Goal: Task Accomplishment & Management: Manage account settings

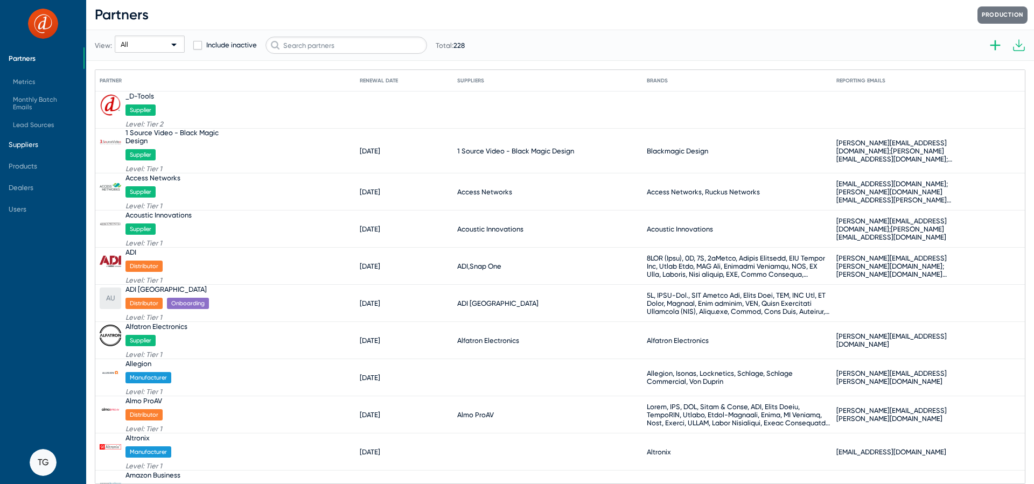
click at [31, 144] on span "Suppliers" at bounding box center [24, 145] width 30 height 8
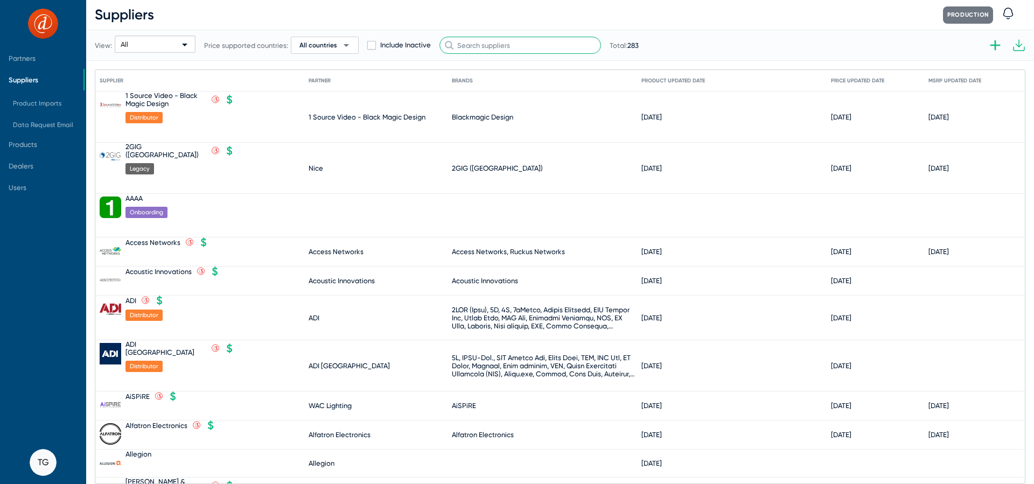
click at [489, 42] on input "text" at bounding box center [521, 45] width 162 height 17
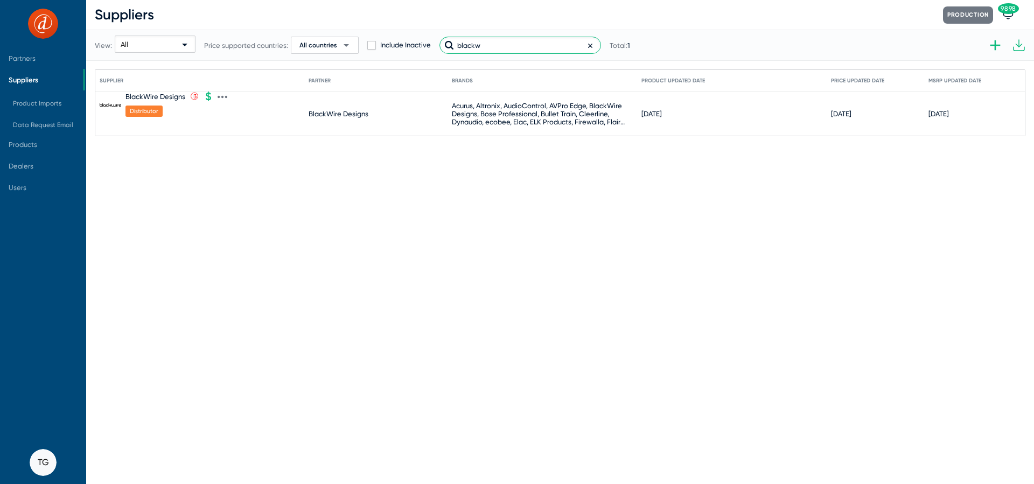
type input "blackw"
click at [222, 94] on icon at bounding box center [223, 97] width 10 height 10
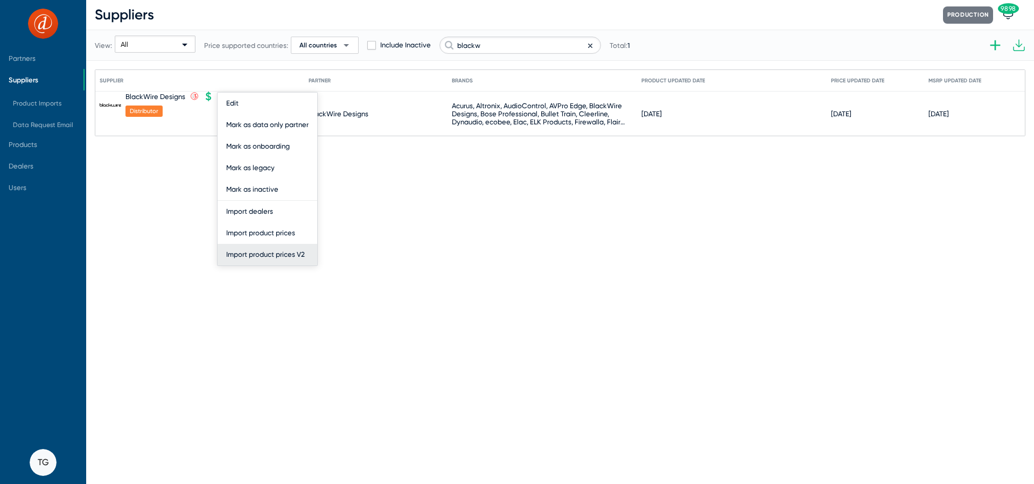
click at [255, 255] on button "Import product prices V2" at bounding box center [268, 255] width 100 height 22
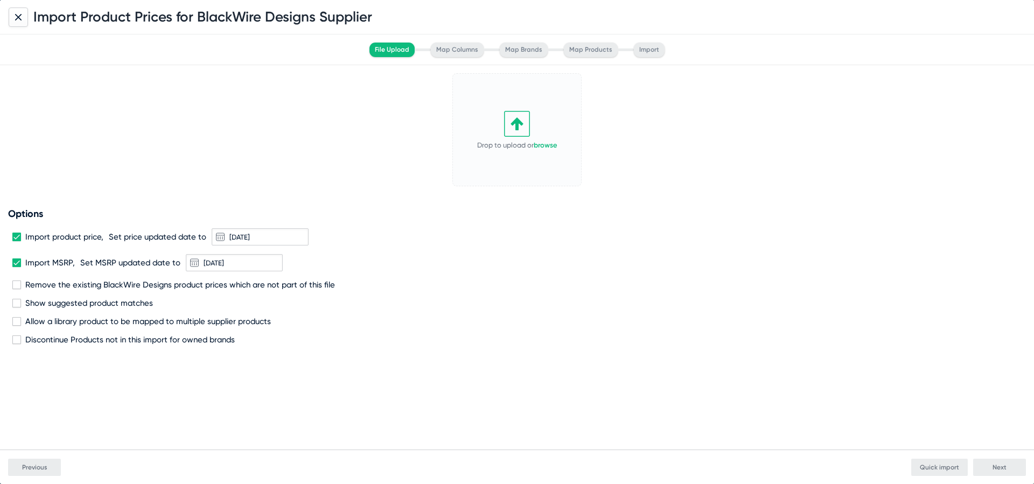
click at [515, 126] on icon at bounding box center [517, 124] width 26 height 26
click at [97, 280] on span "Remove the existing BlackWire Designs product prices which are not part of this…" at bounding box center [180, 285] width 310 height 10
click at [17, 289] on input "Remove the existing BlackWire Designs product prices which are not part of this…" at bounding box center [16, 289] width 1 height 1
checkbox input "true"
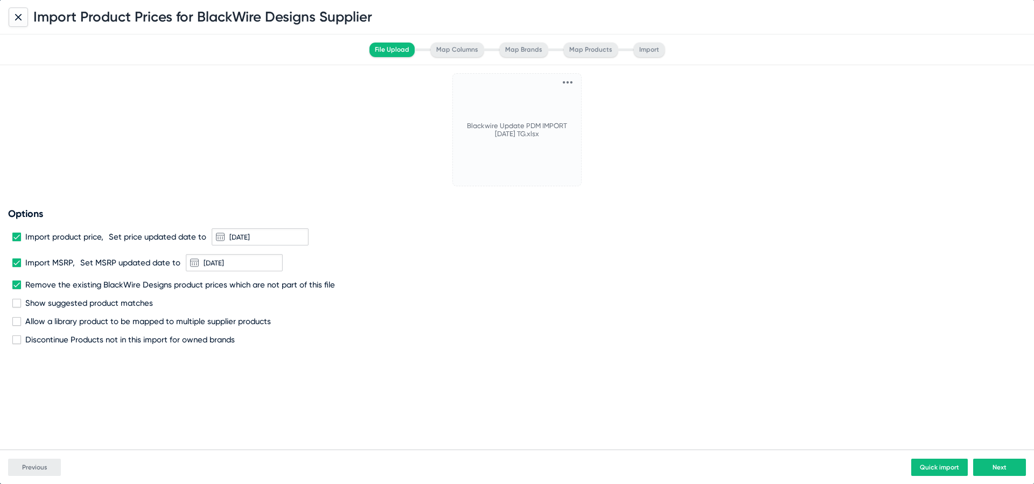
click at [99, 339] on span "Discontinue Products not in this import for owned brands" at bounding box center [130, 340] width 210 height 10
click at [17, 344] on input "Discontinue Products not in this import for owned brands" at bounding box center [16, 344] width 1 height 1
checkbox input "true"
click at [995, 464] on span "Next" at bounding box center [1000, 468] width 14 height 8
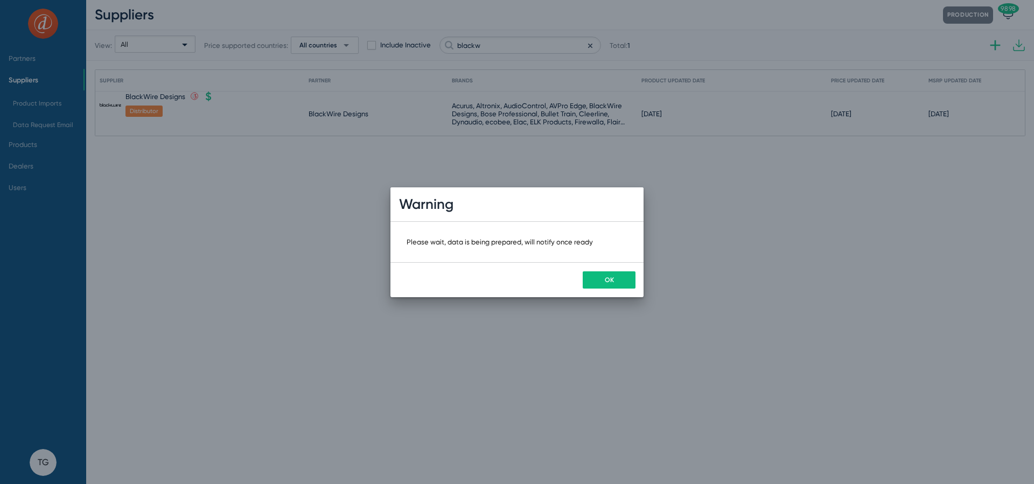
click at [609, 283] on span "OK" at bounding box center [609, 280] width 9 height 8
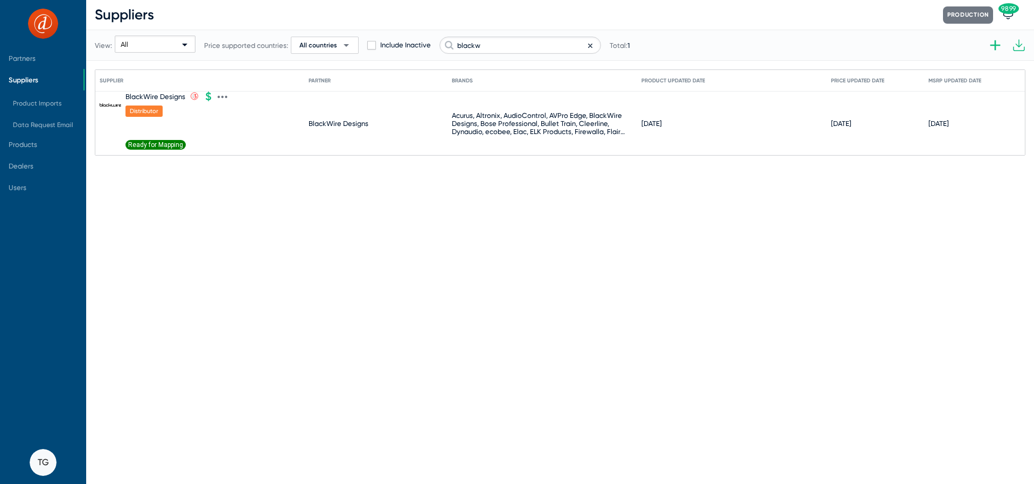
click at [156, 147] on span "Ready for Mapping" at bounding box center [156, 145] width 60 height 10
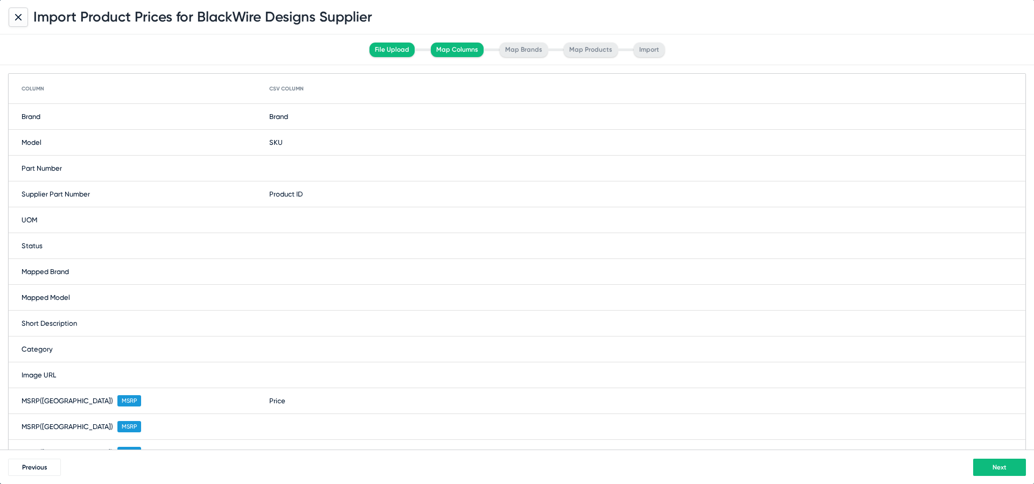
click at [994, 468] on span "Next" at bounding box center [1000, 468] width 14 height 8
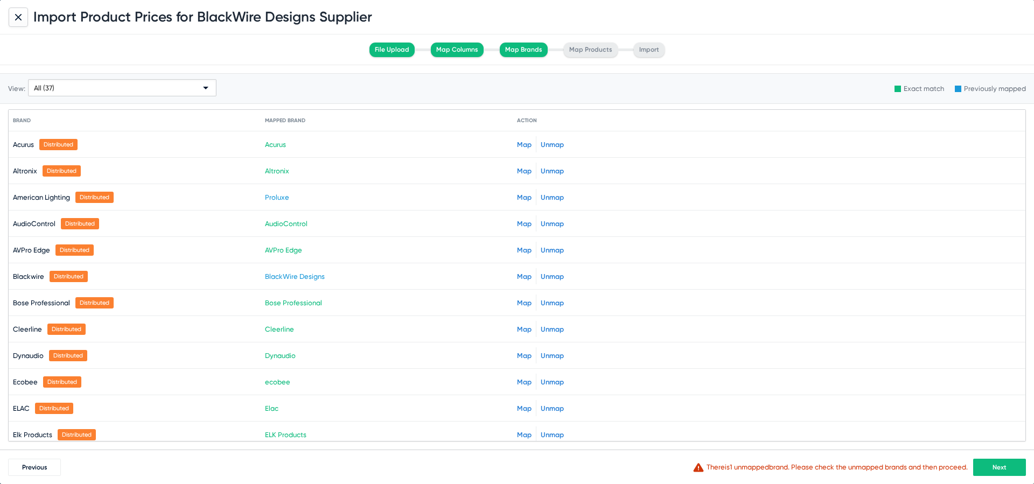
click at [994, 468] on span "Next" at bounding box center [1000, 468] width 14 height 8
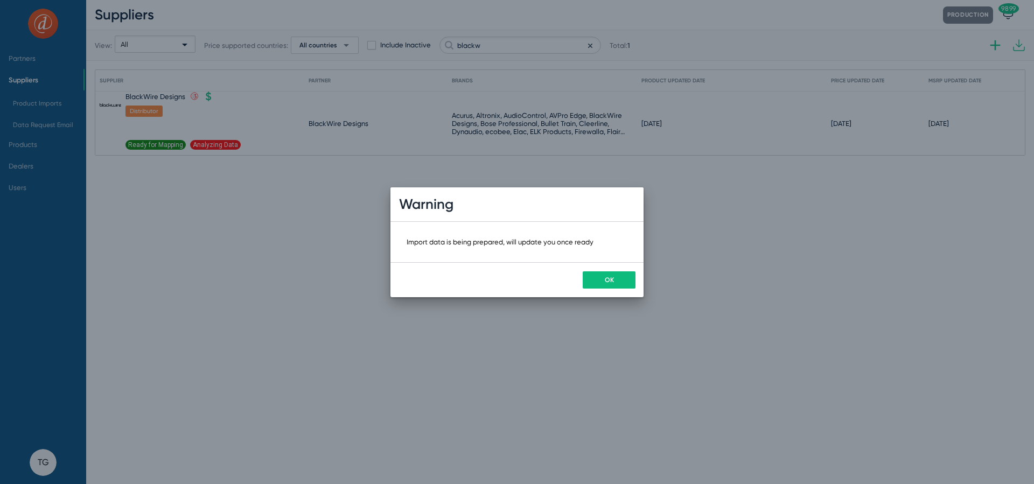
click at [606, 280] on span "OK" at bounding box center [609, 280] width 9 height 8
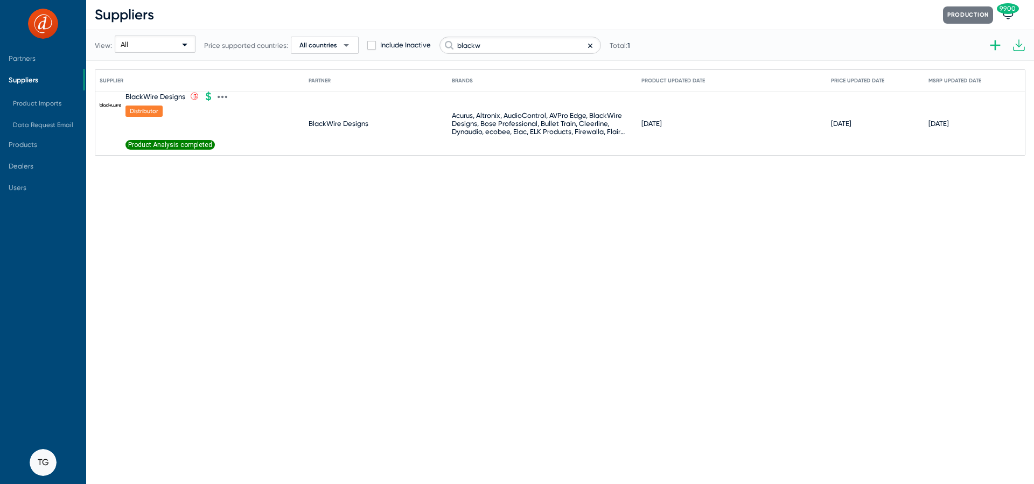
click at [153, 145] on span "Product Analysis completed" at bounding box center [170, 145] width 89 height 10
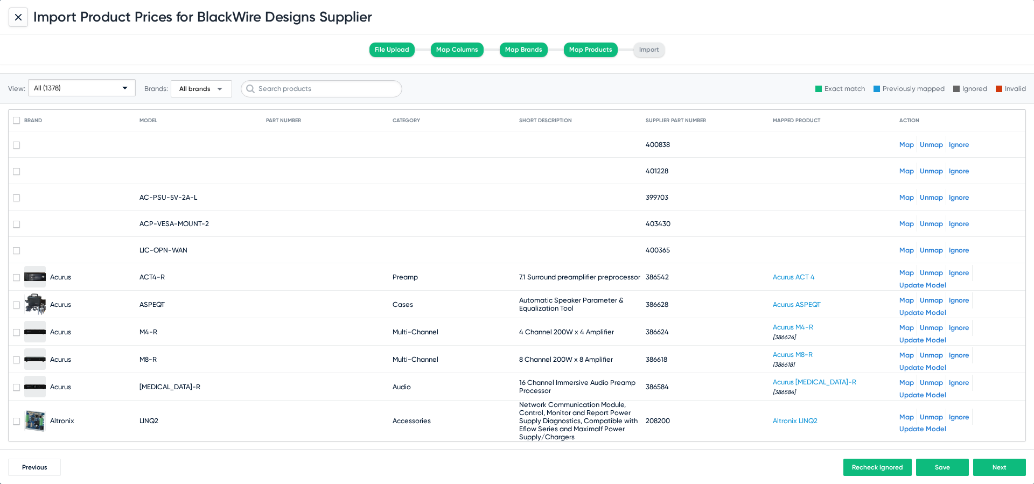
click at [107, 91] on div "All (1378)" at bounding box center [77, 88] width 86 height 17
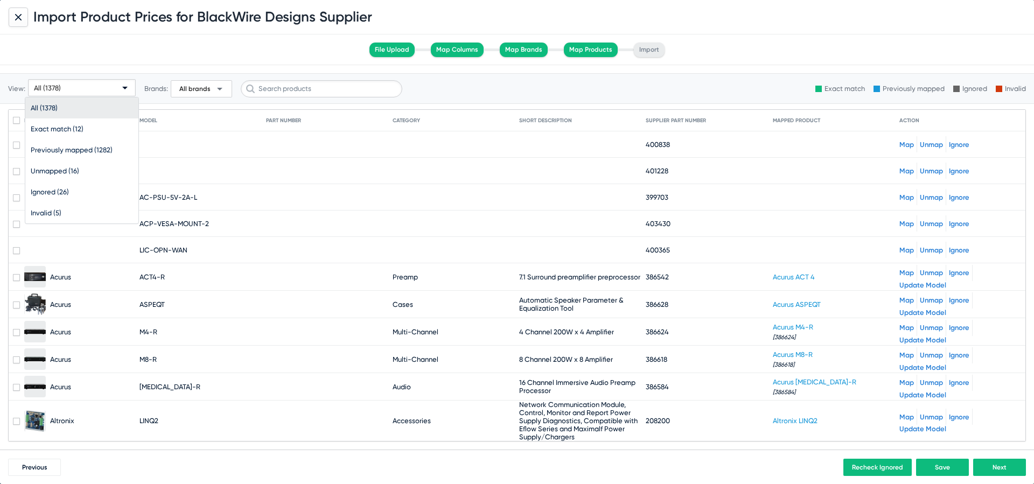
click at [359, 159] on div at bounding box center [517, 242] width 1034 height 484
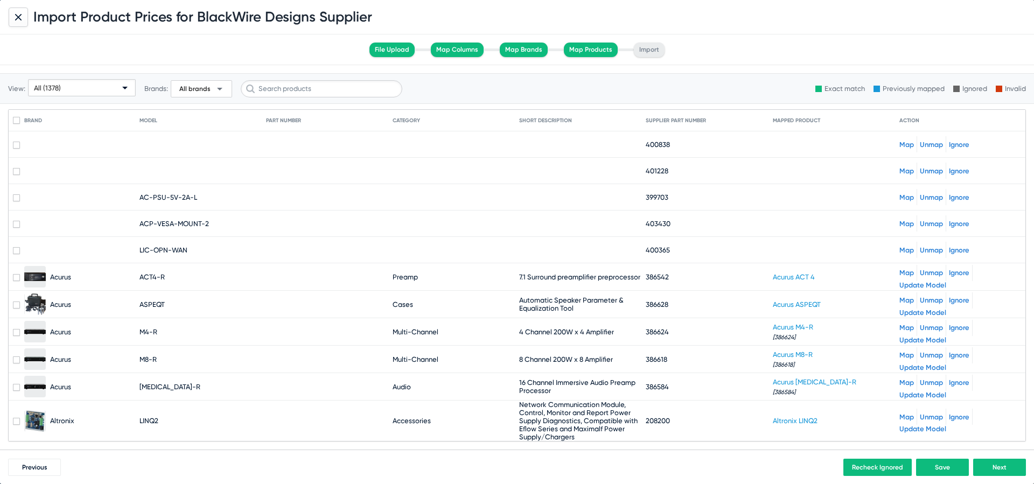
click at [655, 144] on span "400838" at bounding box center [658, 145] width 24 height 8
copy span "400838"
click at [662, 170] on span "401228" at bounding box center [657, 171] width 23 height 8
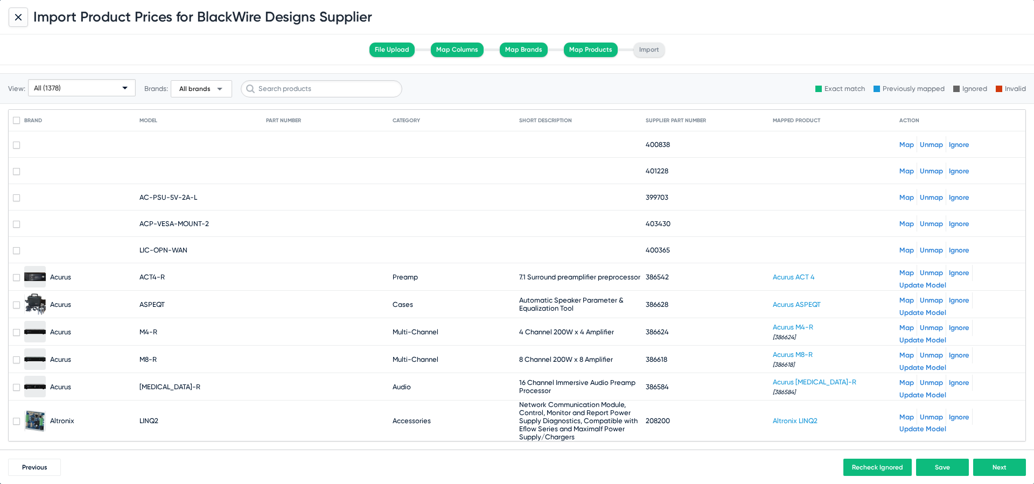
copy span "401228"
click at [23, 20] on div at bounding box center [18, 17] width 19 height 19
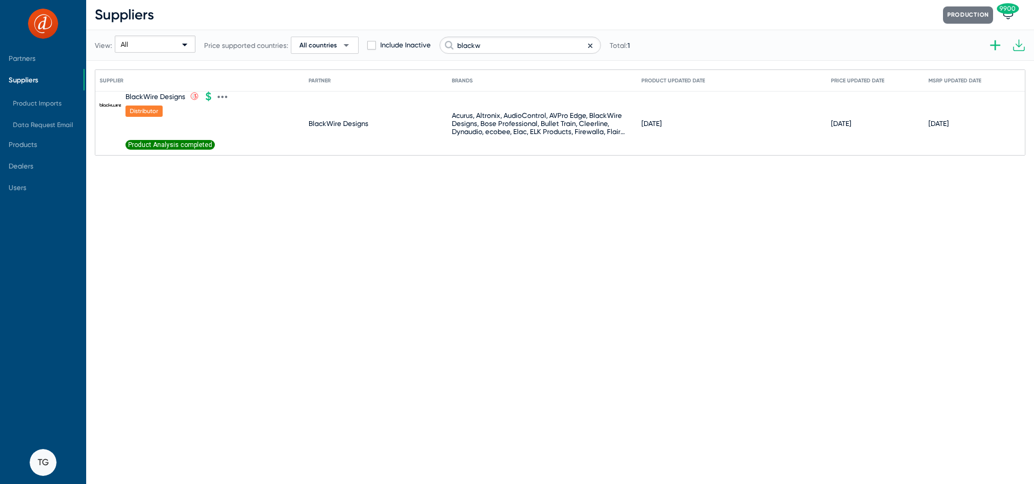
click at [228, 96] on mat-cell "BlackWire Designs .st0{fill:none;stroke:#CC0000;stroke-width:50;stroke-miterlim…" at bounding box center [204, 124] width 209 height 64
click at [221, 96] on icon at bounding box center [222, 97] width 2 height 3
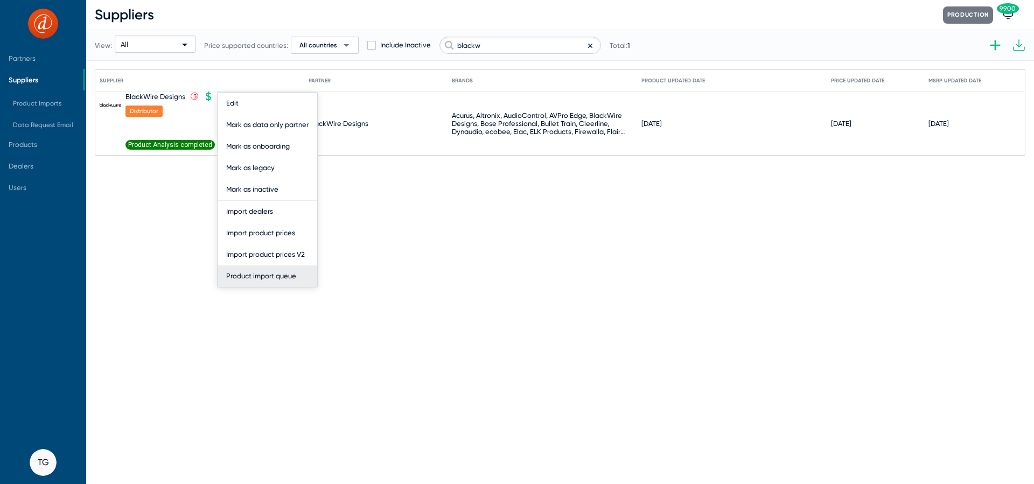
click at [269, 274] on button "Product import queue" at bounding box center [268, 277] width 100 height 22
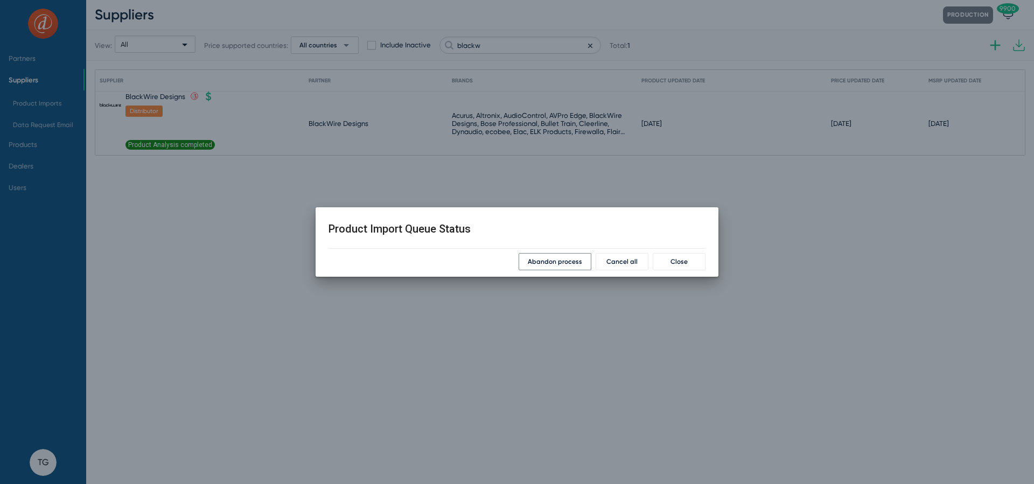
click at [571, 262] on span "Abandon process" at bounding box center [555, 262] width 54 height 8
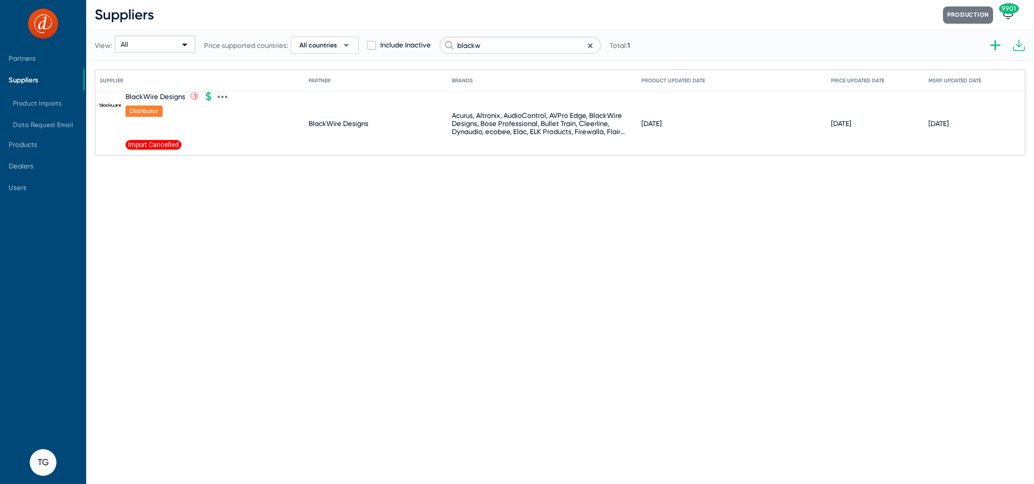
click at [220, 94] on icon at bounding box center [223, 97] width 10 height 10
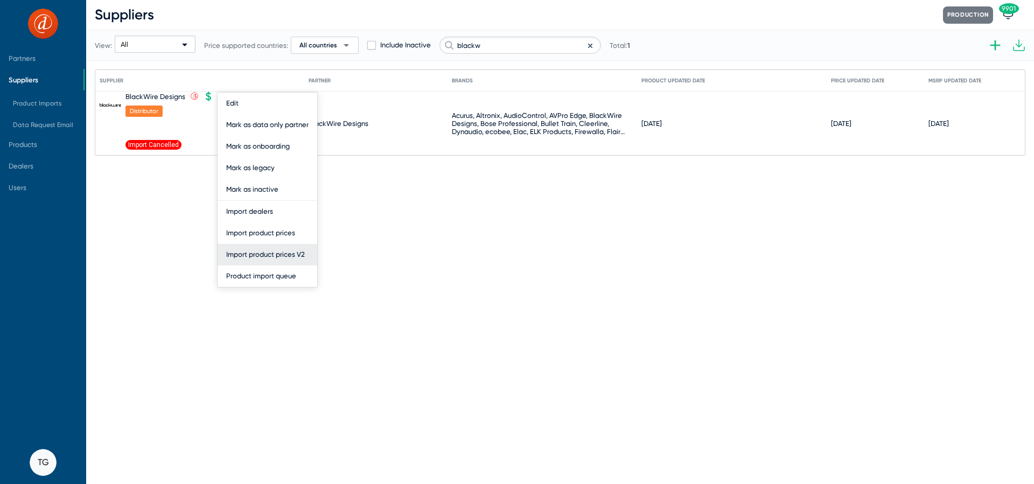
click at [268, 260] on button "Import product prices V2" at bounding box center [268, 255] width 100 height 22
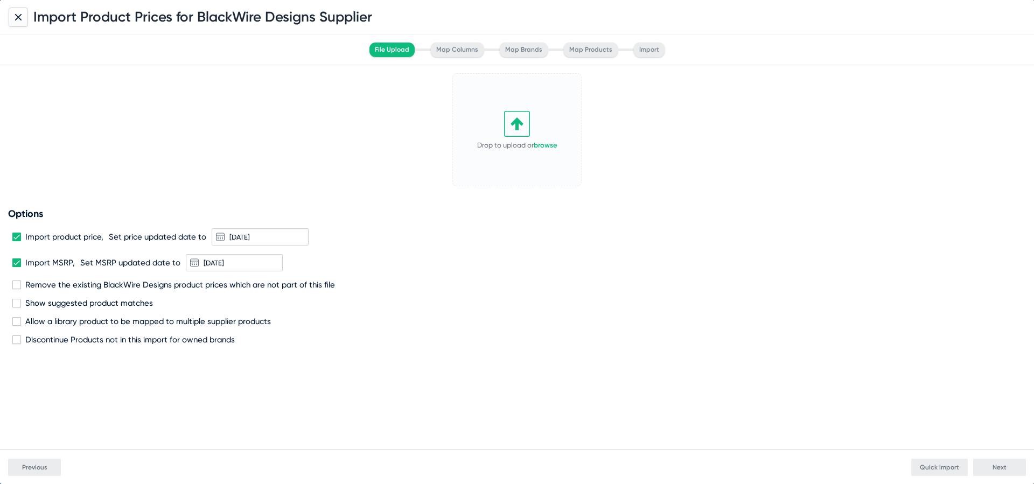
click at [536, 130] on div "Drop to upload or browse" at bounding box center [517, 129] width 111 height 103
click at [520, 121] on icon at bounding box center [517, 123] width 12 height 13
click at [89, 282] on span "Remove the existing BlackWire Designs product prices which are not part of this…" at bounding box center [180, 285] width 310 height 10
click at [17, 289] on input "Remove the existing BlackWire Designs product prices which are not part of this…" at bounding box center [16, 289] width 1 height 1
checkbox input "true"
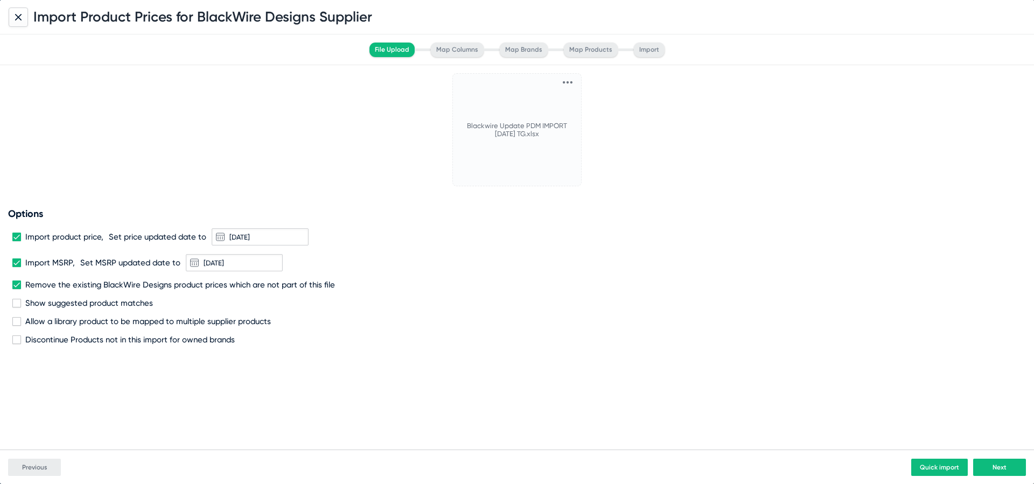
click at [105, 336] on span "Discontinue Products not in this import for owned brands" at bounding box center [130, 340] width 210 height 10
click at [17, 344] on input "Discontinue Products not in this import for owned brands" at bounding box center [16, 344] width 1 height 1
checkbox input "true"
click at [997, 468] on span "Next" at bounding box center [1000, 468] width 14 height 8
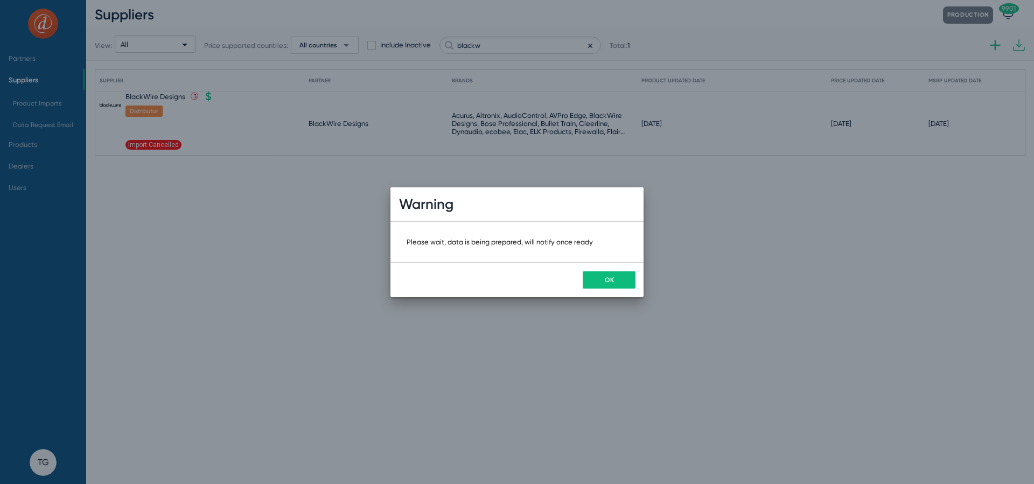
click at [622, 283] on button "OK" at bounding box center [609, 280] width 53 height 17
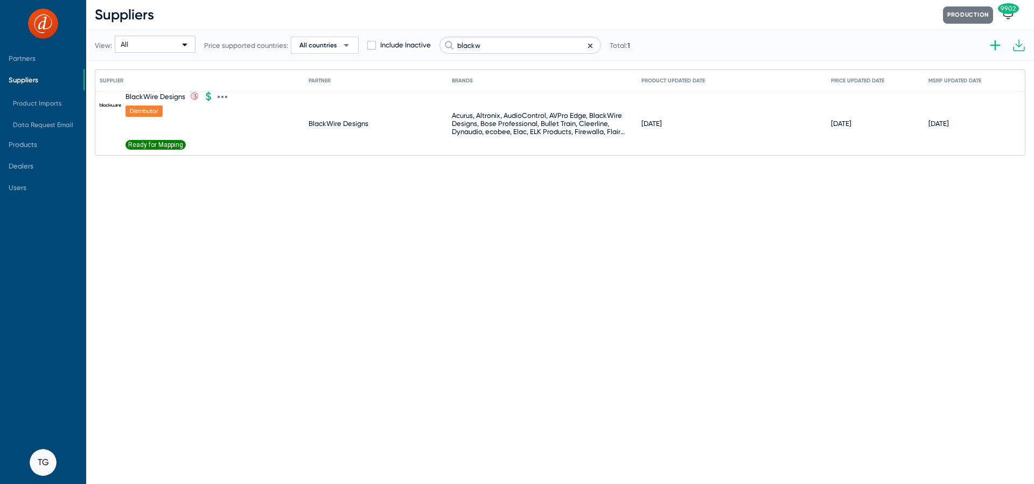
click at [161, 145] on span "Ready for Mapping" at bounding box center [156, 145] width 60 height 10
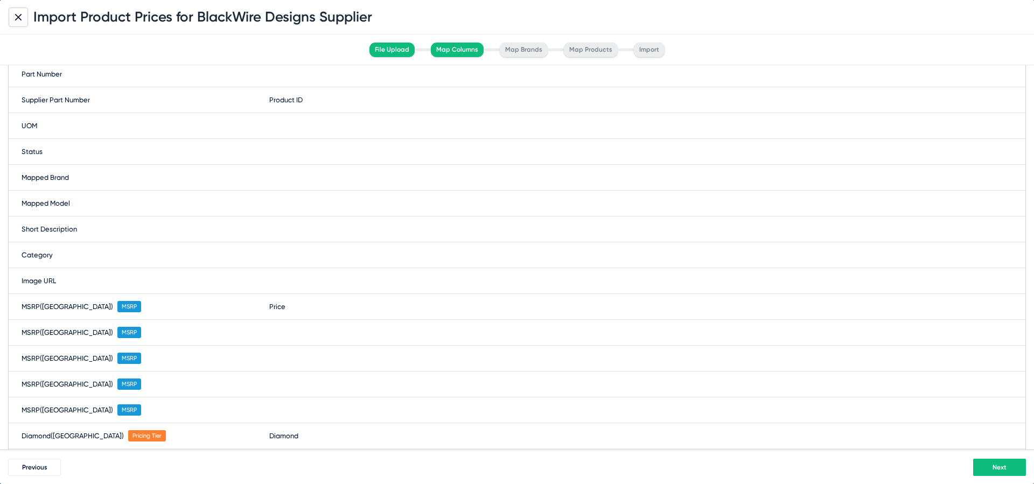
scroll to position [315, 0]
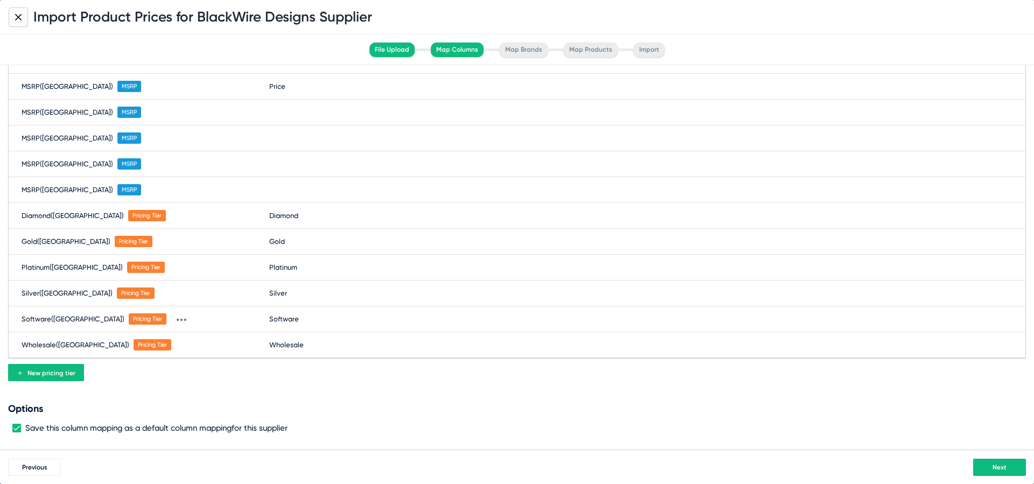
click at [999, 472] on button "Next" at bounding box center [1000, 467] width 53 height 17
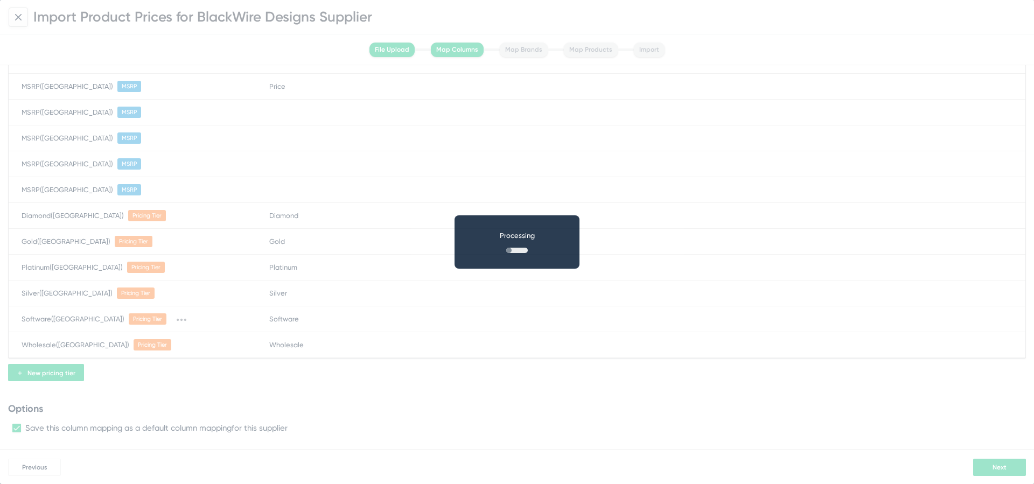
scroll to position [0, 0]
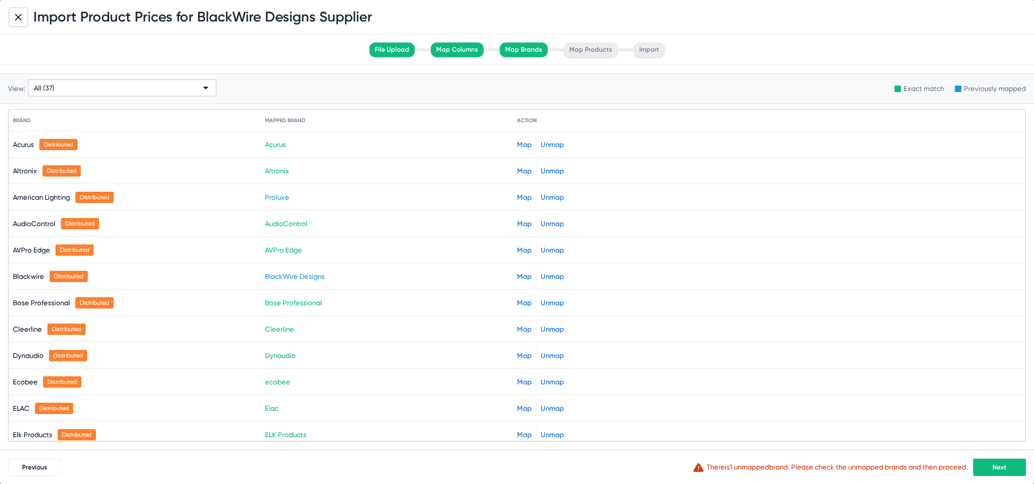
click at [1001, 467] on span "Next" at bounding box center [1000, 468] width 14 height 8
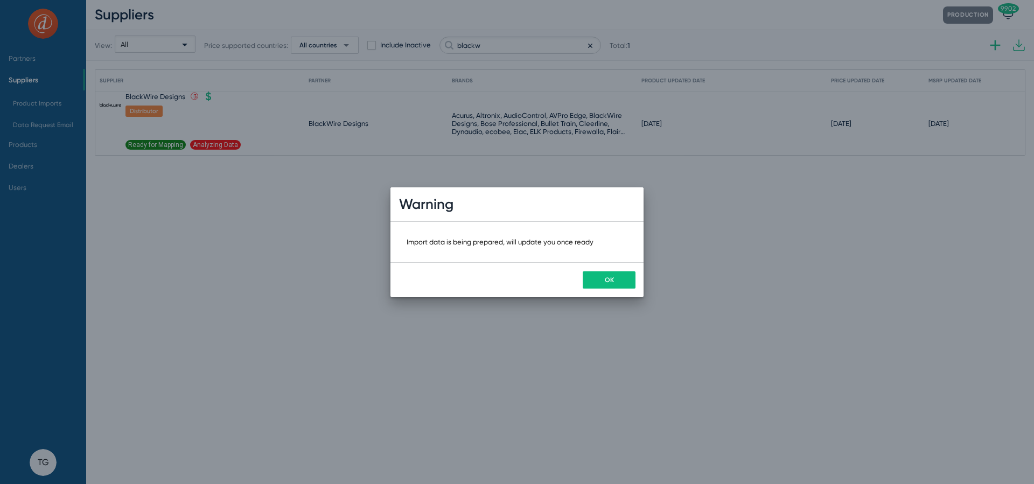
click at [597, 277] on button "OK" at bounding box center [609, 280] width 53 height 17
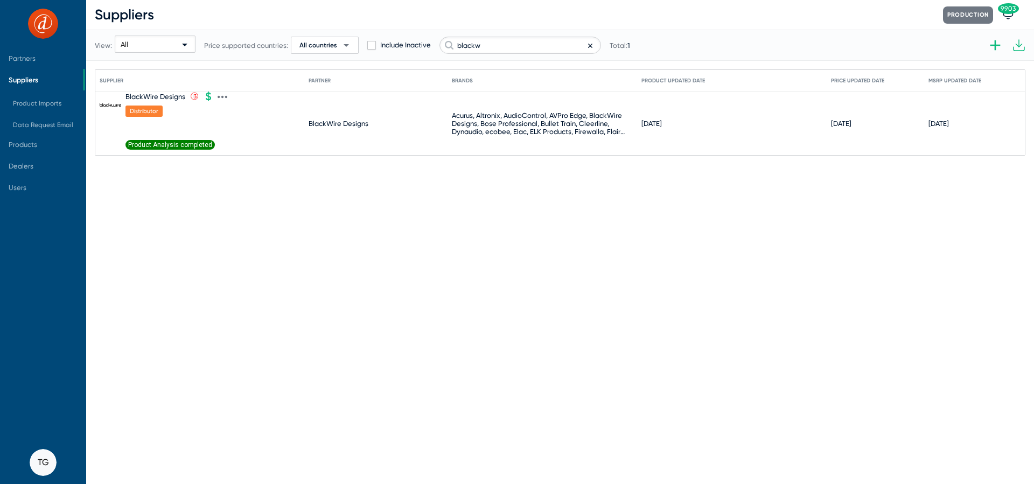
click at [141, 145] on span "Product Analysis completed" at bounding box center [170, 145] width 89 height 10
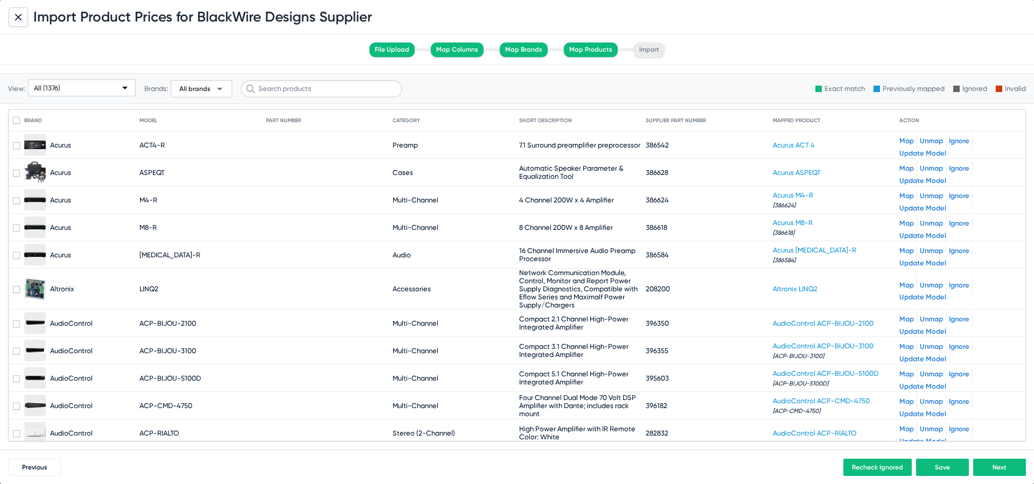
click at [72, 88] on div "All (1376)" at bounding box center [77, 88] width 86 height 17
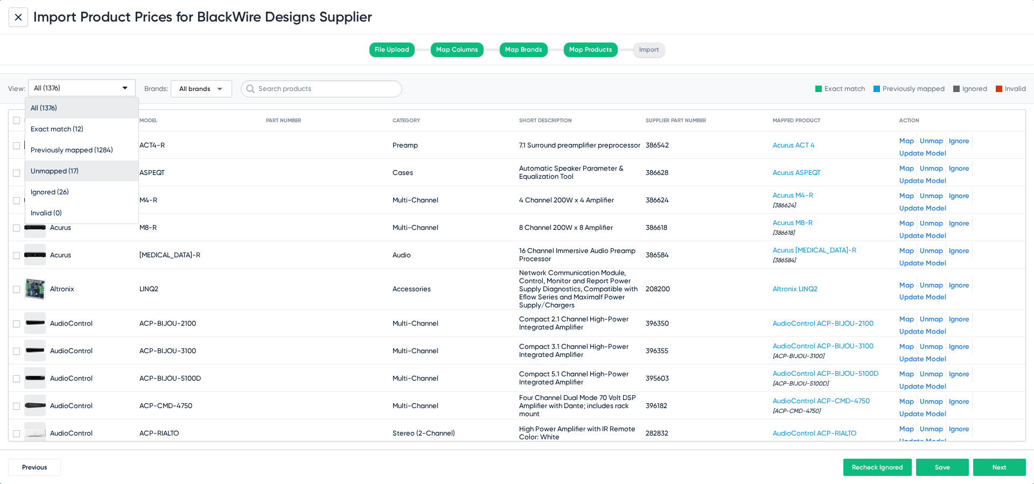
click at [89, 172] on span "Unmapped (17)" at bounding box center [82, 171] width 102 height 21
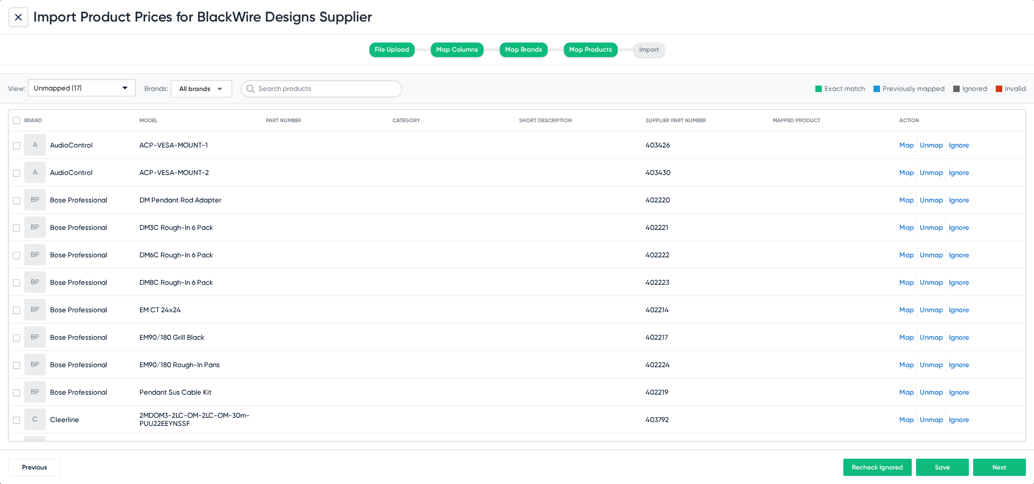
click at [910, 147] on link "Map" at bounding box center [907, 145] width 15 height 8
click at [903, 172] on link "Map" at bounding box center [907, 173] width 15 height 8
click at [902, 204] on div "Map Unmap Ignore" at bounding box center [961, 200] width 122 height 16
click at [903, 201] on link "Map" at bounding box center [907, 200] width 15 height 8
click at [905, 227] on link "Map" at bounding box center [907, 228] width 15 height 8
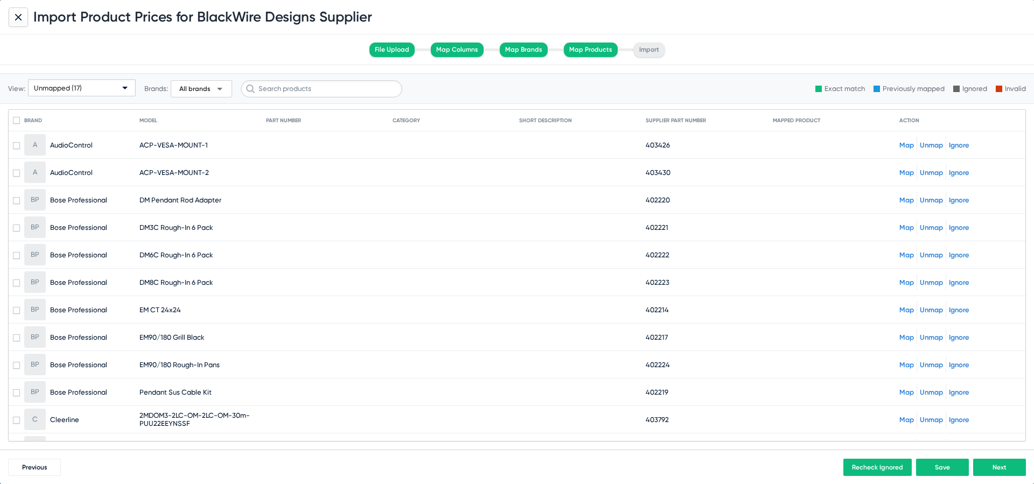
click at [904, 255] on link "Map" at bounding box center [907, 255] width 15 height 8
click at [904, 280] on link "Map" at bounding box center [907, 283] width 15 height 8
click at [903, 311] on link "Map" at bounding box center [907, 310] width 15 height 8
click at [902, 336] on link "Map" at bounding box center [907, 337] width 15 height 8
click at [903, 363] on link "Map" at bounding box center [907, 365] width 15 height 8
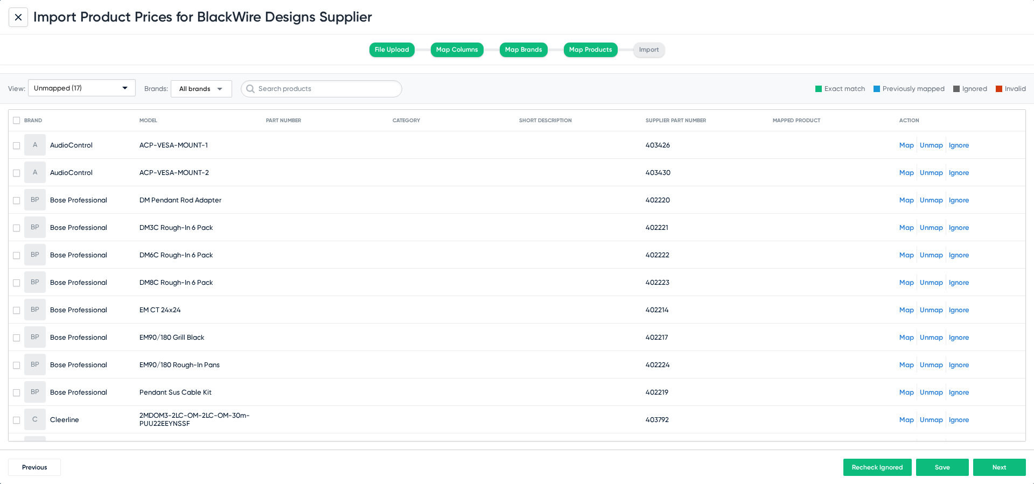
click at [904, 391] on link "Map" at bounding box center [907, 392] width 15 height 8
click at [904, 419] on link "Map" at bounding box center [907, 420] width 15 height 8
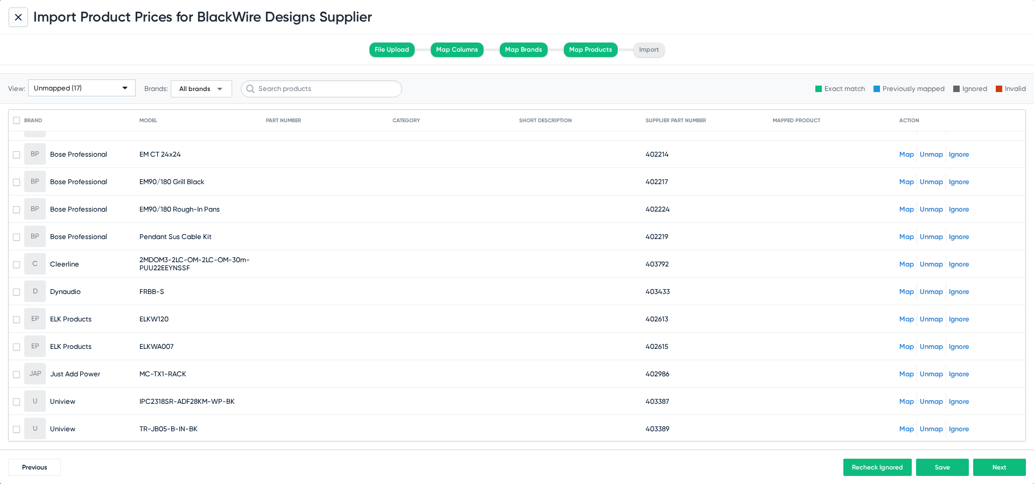
scroll to position [157, 0]
click at [908, 293] on link "Map" at bounding box center [907, 291] width 15 height 8
click at [905, 319] on link "Map" at bounding box center [907, 318] width 15 height 8
click at [905, 344] on link "Map" at bounding box center [907, 346] width 15 height 8
click at [904, 372] on link "Map" at bounding box center [907, 373] width 15 height 8
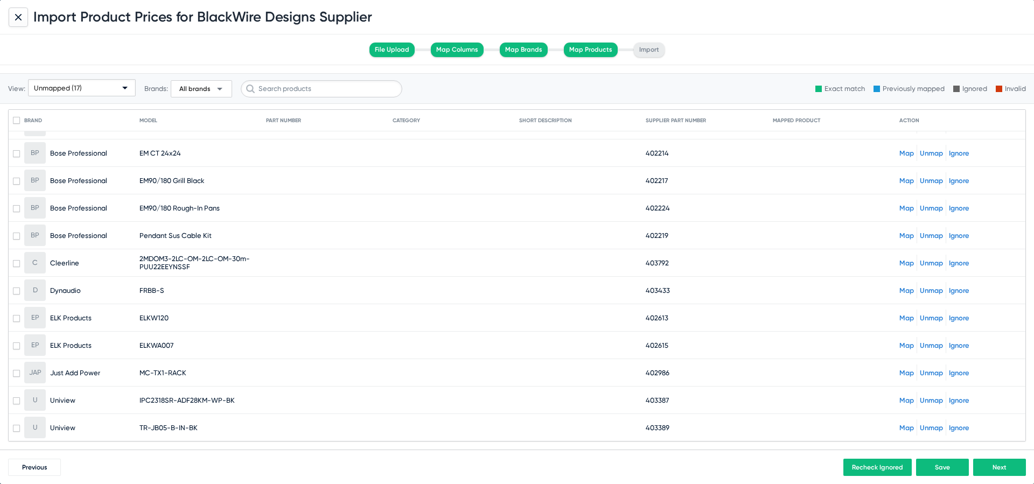
click at [903, 401] on link "Map" at bounding box center [907, 401] width 15 height 8
click at [903, 429] on link "Map" at bounding box center [907, 428] width 15 height 8
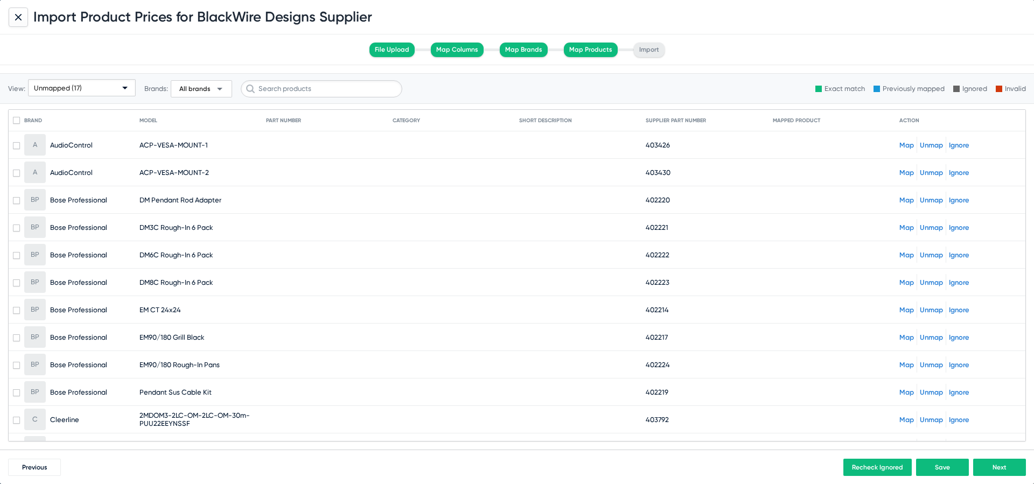
click at [195, 149] on mat-cell "ACP-VESA-MOUNT-1" at bounding box center [203, 145] width 127 height 26
drag, startPoint x: 234, startPoint y: 148, endPoint x: 143, endPoint y: 140, distance: 91.4
click at [143, 140] on mat-cell "ACP-VESA-MOUNT-1" at bounding box center [203, 145] width 127 height 26
copy span "ACP-VESA-MOUNT-1"
click at [207, 164] on mat-cell "ACP-VESA-MOUNT-2" at bounding box center [203, 172] width 127 height 26
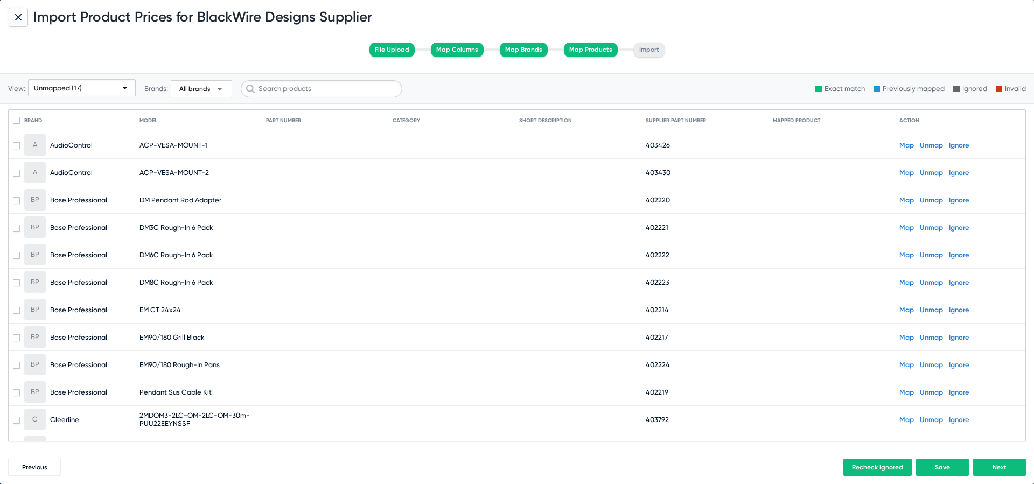
drag, startPoint x: 220, startPoint y: 174, endPoint x: 166, endPoint y: 166, distance: 54.4
click at [166, 166] on mat-cell "ACP-VESA-MOUNT-2" at bounding box center [203, 172] width 127 height 26
copy span "ACP-VESA-MOUNT-2"
drag, startPoint x: 230, startPoint y: 202, endPoint x: 142, endPoint y: 198, distance: 87.9
click at [142, 198] on mat-cell "DM Pendant Rod Adapter" at bounding box center [203, 200] width 127 height 26
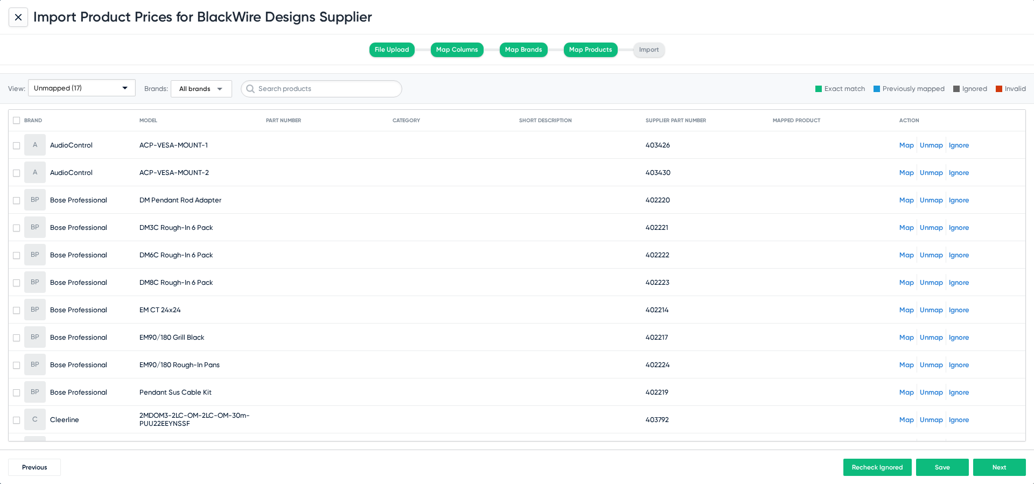
copy span "DM Pendant Rod Adapter"
click at [219, 229] on mat-cell "DM3C Rough-In 6 Pack" at bounding box center [203, 227] width 127 height 26
drag, startPoint x: 232, startPoint y: 227, endPoint x: 152, endPoint y: 222, distance: 79.9
click at [152, 222] on mat-cell "DM3C Rough-In 6 Pack" at bounding box center [203, 227] width 127 height 26
copy span "DM3C Rough-In 6 Pack"
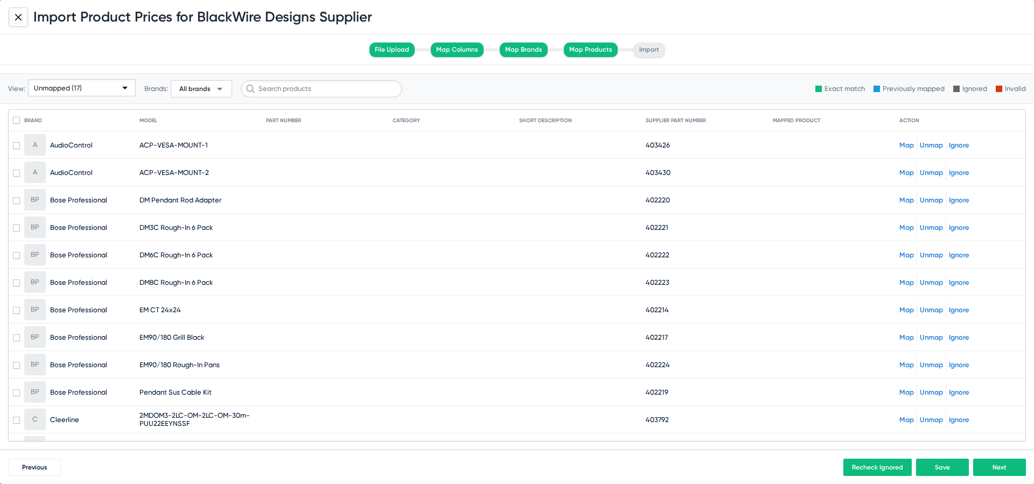
drag, startPoint x: 217, startPoint y: 253, endPoint x: 154, endPoint y: 249, distance: 63.1
click at [154, 249] on mat-cell "DM6C Rough-In 6 Pack" at bounding box center [203, 255] width 127 height 26
copy span "DM6C Rough-In 6 Pack"
drag, startPoint x: 222, startPoint y: 283, endPoint x: 141, endPoint y: 281, distance: 81.4
click at [141, 281] on mat-cell "DM8C Rough-In 6 Pack" at bounding box center [203, 282] width 127 height 26
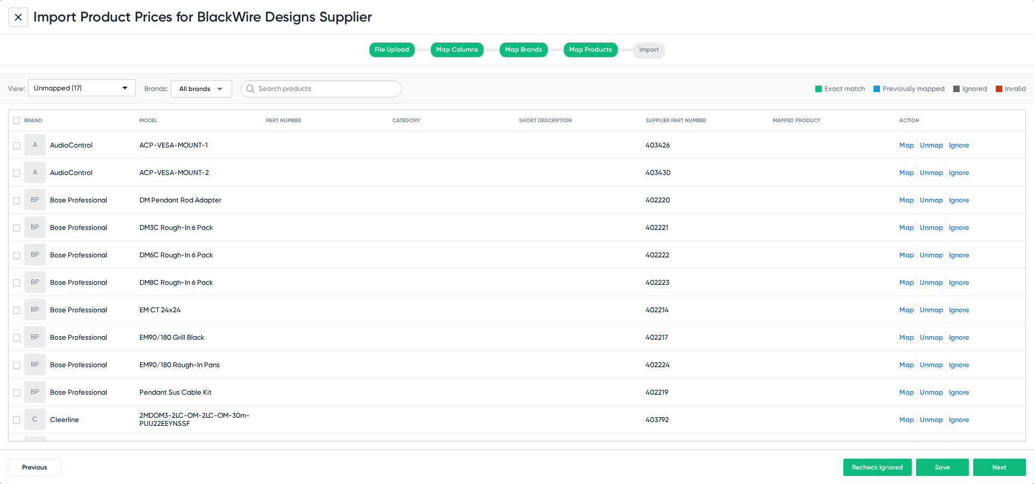
copy span "DM8C Rough-In 6 Pack"
drag, startPoint x: 182, startPoint y: 312, endPoint x: 140, endPoint y: 308, distance: 42.3
click at [140, 308] on mat-cell "EM CT 24x24" at bounding box center [203, 310] width 127 height 26
copy span "EM CT 24x24"
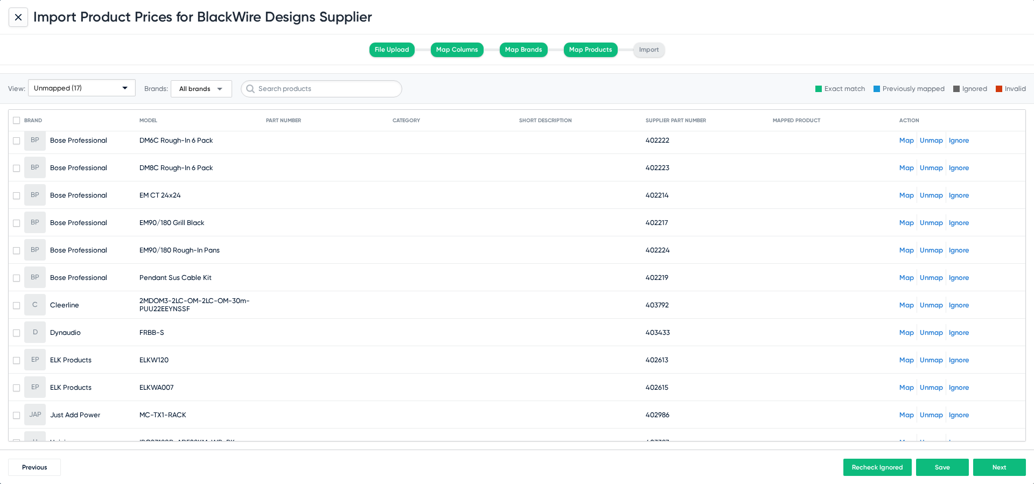
scroll to position [133, 0]
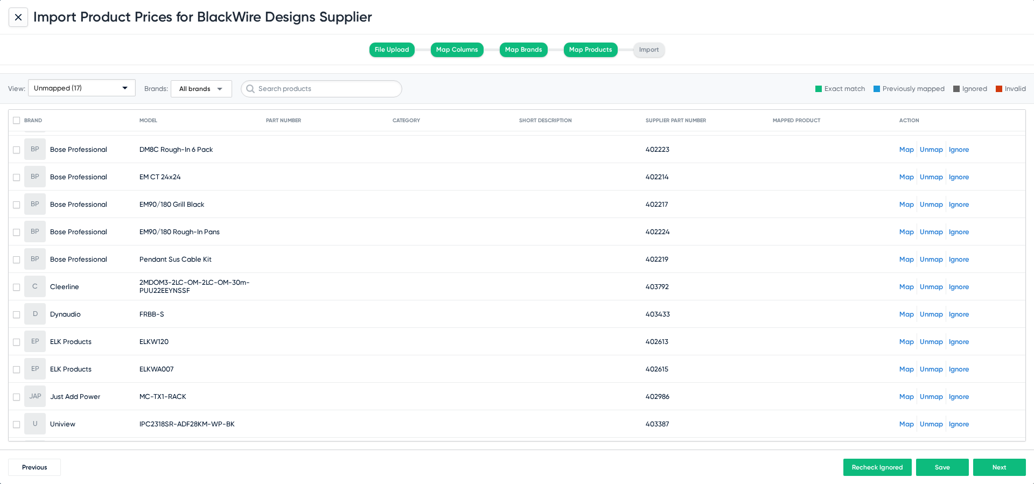
drag, startPoint x: 212, startPoint y: 204, endPoint x: 140, endPoint y: 201, distance: 72.3
click at [140, 201] on mat-cell "EM90/180 Grill Black" at bounding box center [203, 204] width 127 height 26
copy span "EM90/180 Grill Black"
drag, startPoint x: 223, startPoint y: 232, endPoint x: 150, endPoint y: 227, distance: 73.4
click at [150, 227] on mat-cell "EM90/180 Rough-In Pans" at bounding box center [203, 232] width 127 height 26
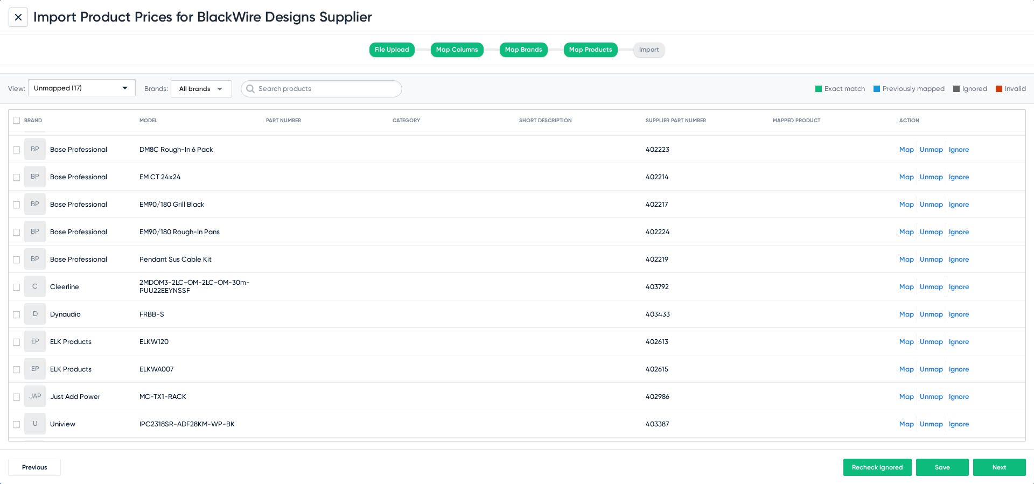
drag, startPoint x: 220, startPoint y: 257, endPoint x: 141, endPoint y: 255, distance: 78.7
click at [141, 255] on mat-cell "Pendant Sus Cable Kit" at bounding box center [203, 259] width 127 height 26
drag, startPoint x: 191, startPoint y: 291, endPoint x: 141, endPoint y: 281, distance: 51.7
click at [141, 281] on span "2MDOM3-2LC-OM-2LC-OM-30m-PUU22EEYNSSF" at bounding box center [200, 287] width 121 height 16
drag, startPoint x: 180, startPoint y: 320, endPoint x: 141, endPoint y: 310, distance: 40.6
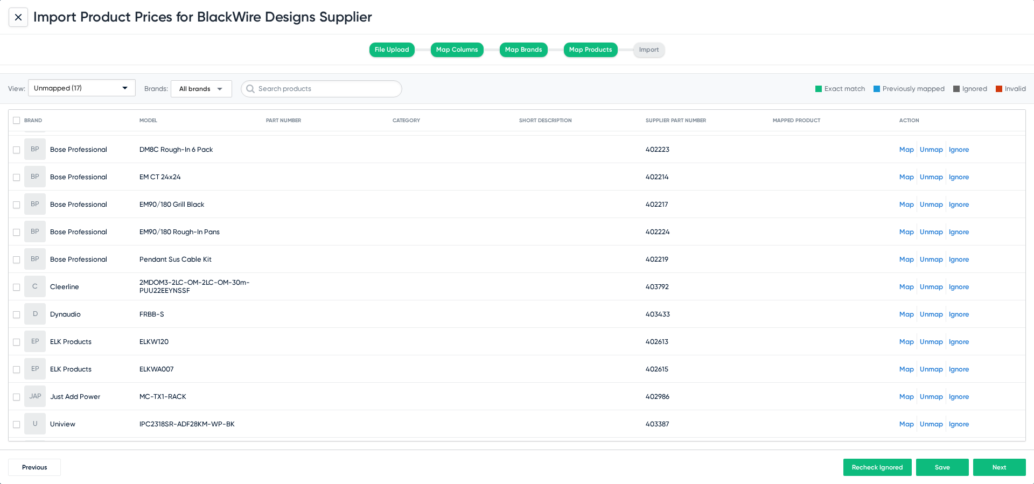
click at [141, 310] on mat-cell "FRBB-S" at bounding box center [203, 314] width 127 height 26
click at [158, 340] on span "ELKW120" at bounding box center [154, 342] width 29 height 8
click at [158, 368] on span "ELKWA007" at bounding box center [157, 369] width 34 height 8
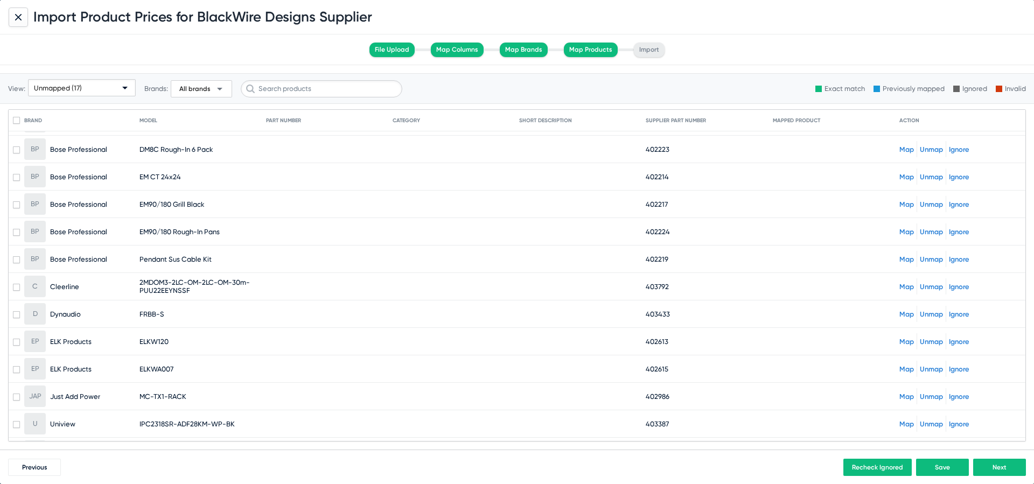
drag, startPoint x: 191, startPoint y: 399, endPoint x: 141, endPoint y: 393, distance: 50.5
click at [141, 393] on mat-cell "MC-TX1-RACK" at bounding box center [203, 397] width 127 height 26
drag, startPoint x: 245, startPoint y: 427, endPoint x: 147, endPoint y: 419, distance: 98.3
click at [147, 419] on mat-cell "IPC2318SR-ADF28KM-WP-BK" at bounding box center [203, 424] width 127 height 26
drag, startPoint x: 170, startPoint y: 342, endPoint x: 152, endPoint y: 342, distance: 17.8
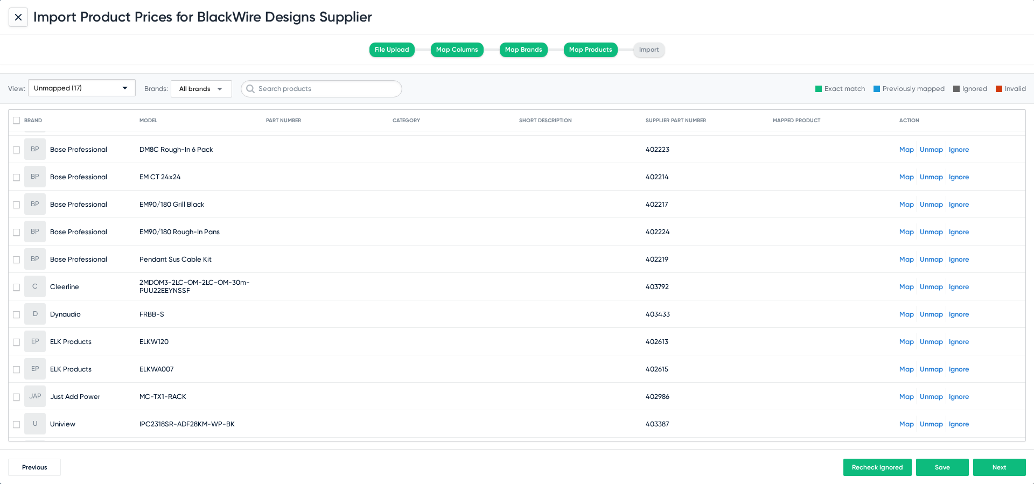
click at [152, 342] on mat-cell "ELKW120" at bounding box center [203, 342] width 127 height 26
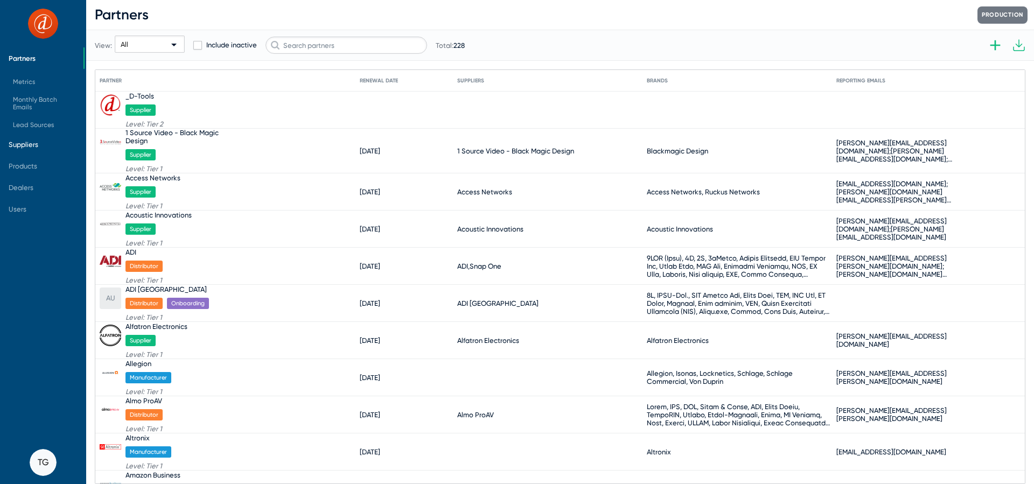
click at [27, 144] on span "Suppliers" at bounding box center [24, 145] width 30 height 8
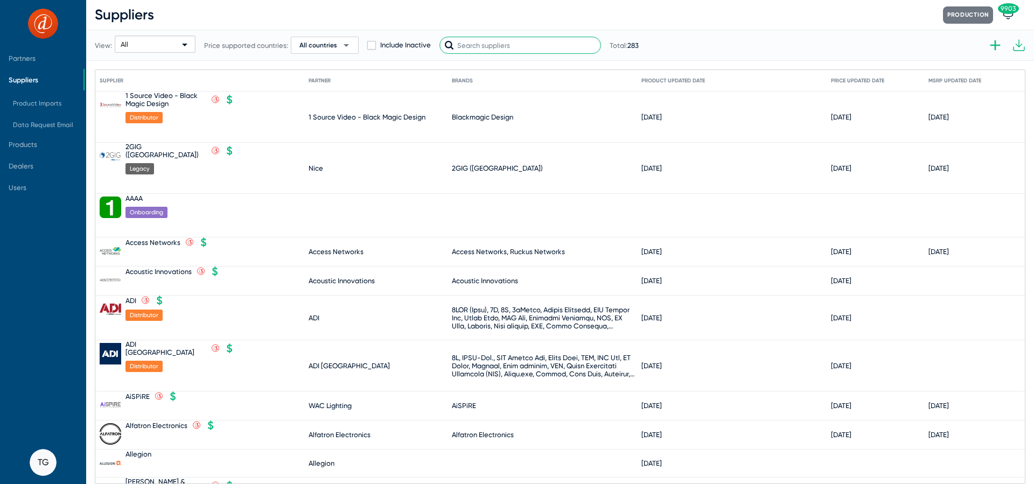
click at [483, 46] on input "text" at bounding box center [521, 45] width 162 height 17
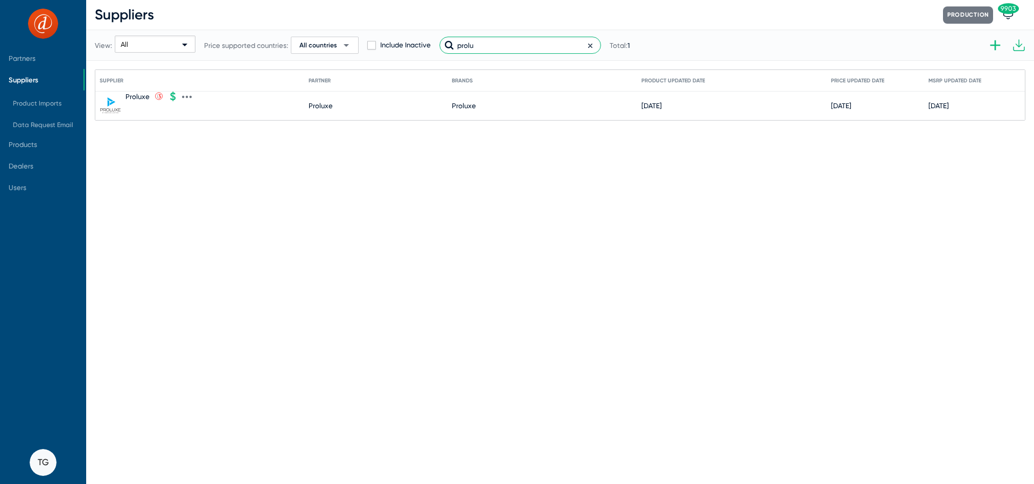
type input "prolu"
click at [134, 93] on div "Proluxe" at bounding box center [138, 97] width 24 height 8
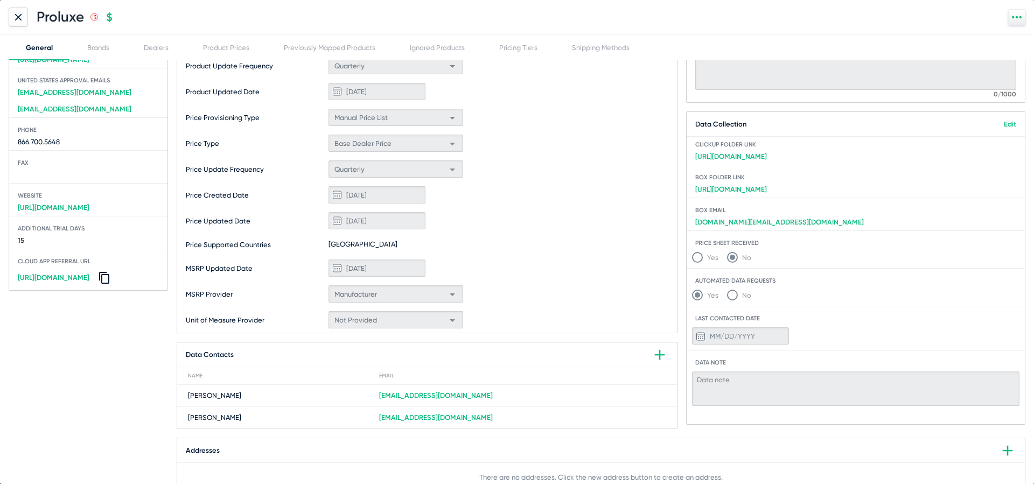
scroll to position [198, 0]
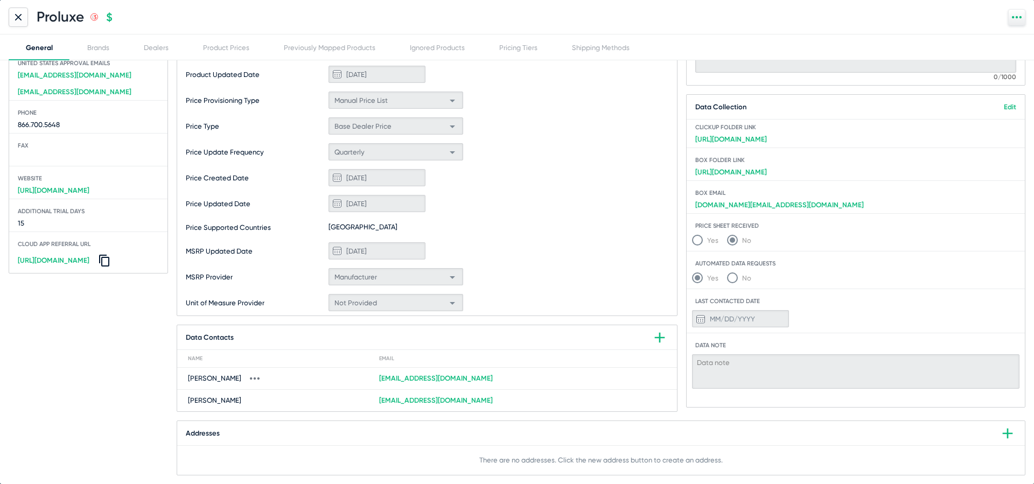
click at [254, 379] on icon at bounding box center [255, 379] width 2 height 3
click at [257, 409] on button "Delete" at bounding box center [268, 408] width 59 height 22
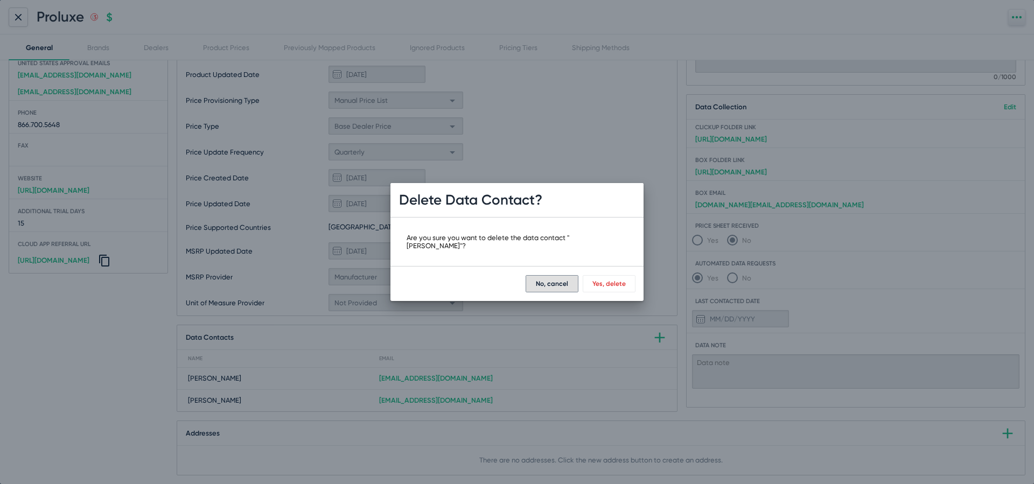
click at [602, 284] on button "Yes, delete" at bounding box center [609, 283] width 53 height 17
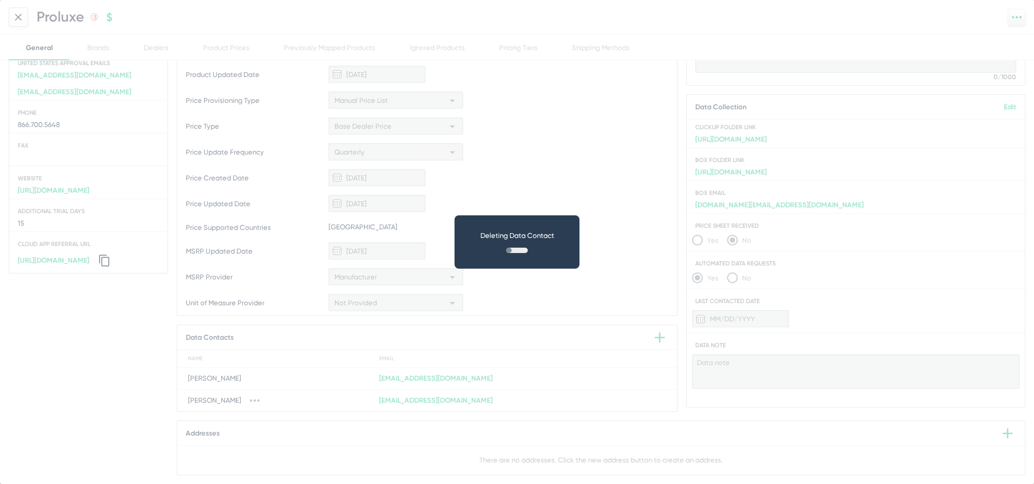
scroll to position [194, 0]
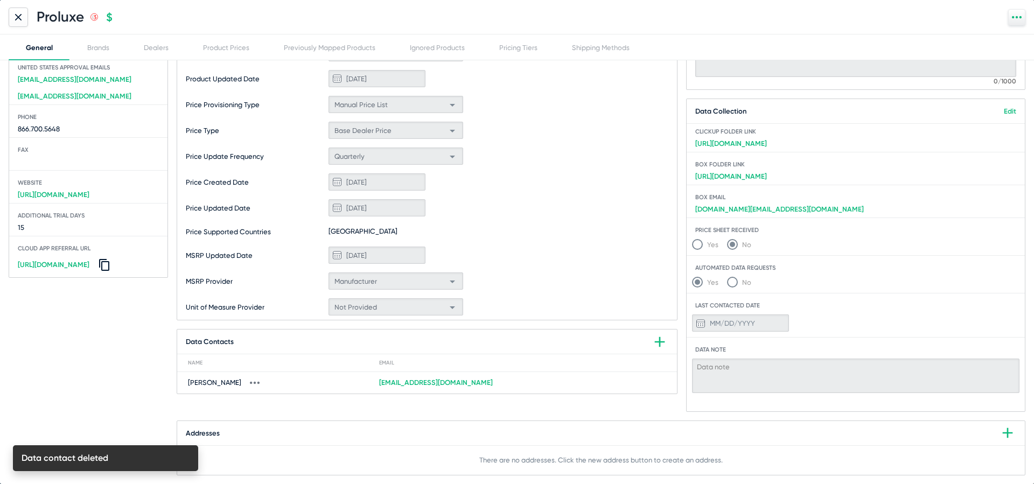
click at [260, 379] on icon at bounding box center [255, 383] width 10 height 10
click at [280, 415] on button "Delete" at bounding box center [282, 412] width 59 height 22
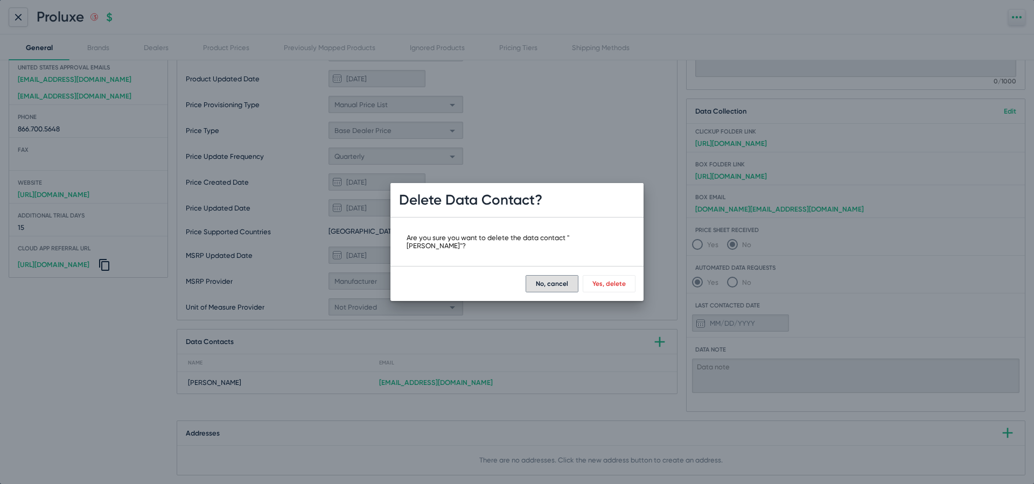
click at [620, 280] on button "Yes, delete" at bounding box center [609, 283] width 53 height 17
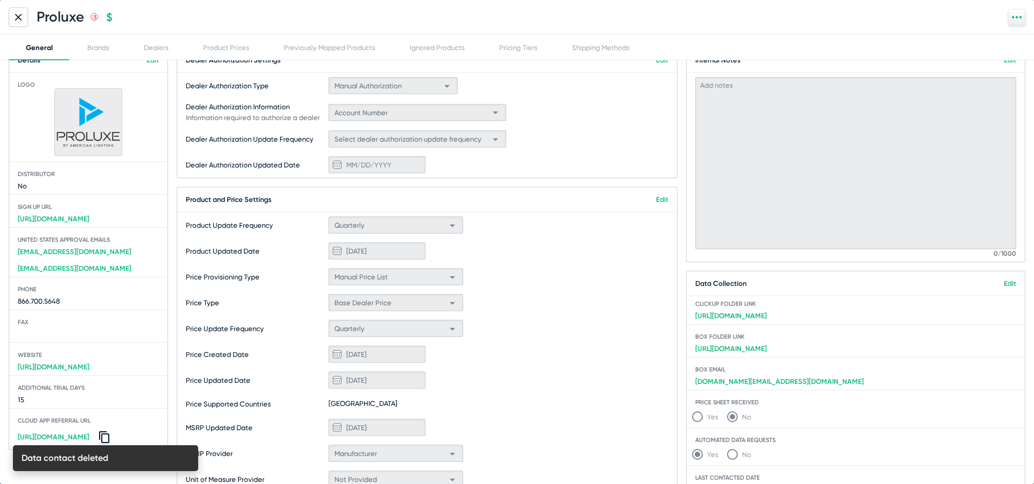
scroll to position [0, 0]
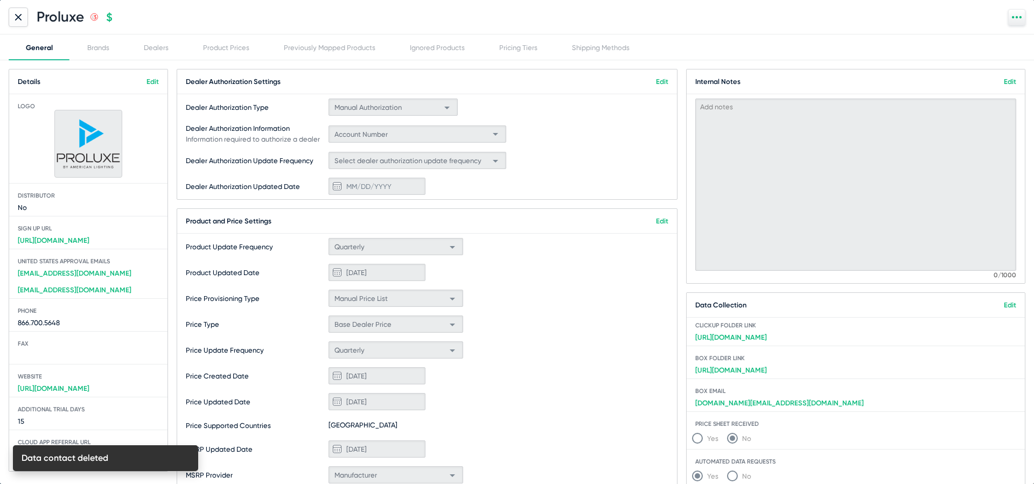
click at [151, 82] on link "Edit" at bounding box center [153, 82] width 12 height 8
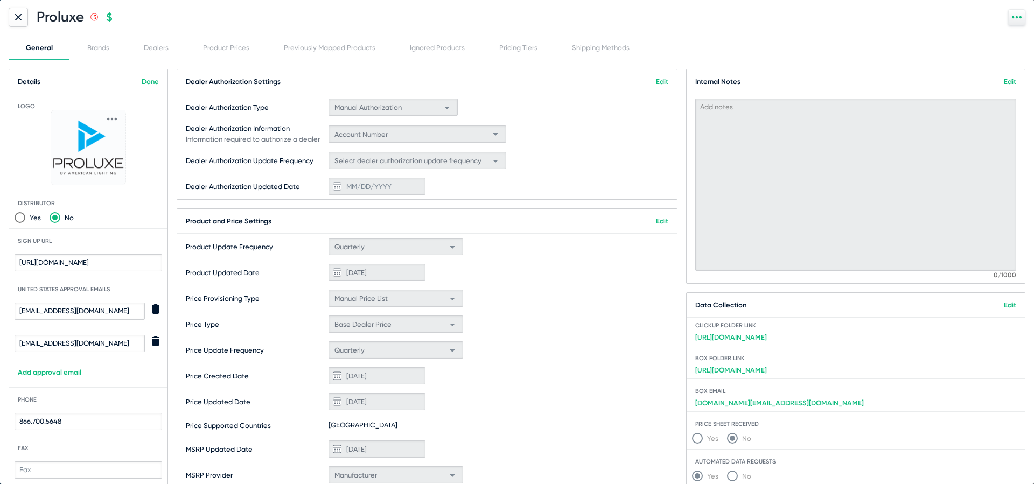
click at [157, 343] on icon "delete" at bounding box center [155, 341] width 13 height 13
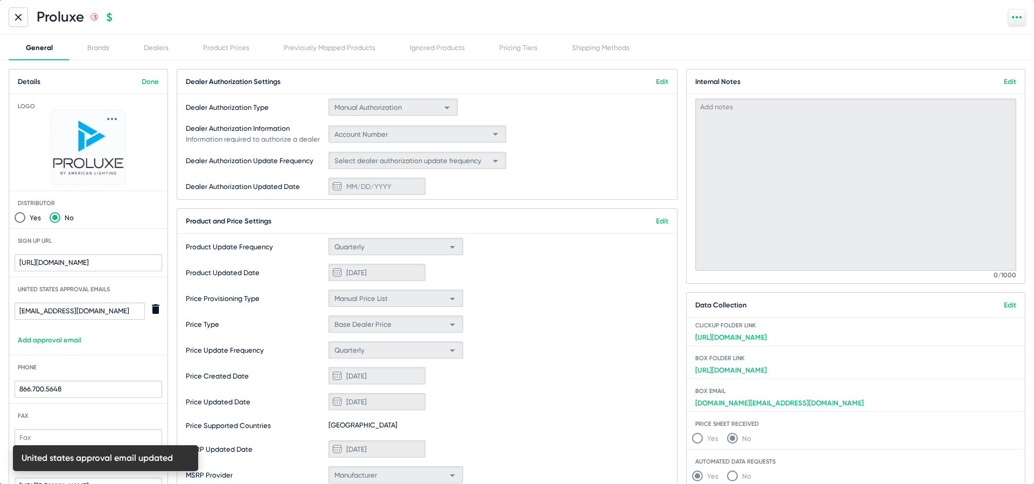
click at [60, 343] on link "Add approval email" at bounding box center [88, 340] width 158 height 8
click at [92, 345] on input "text" at bounding box center [80, 343] width 130 height 17
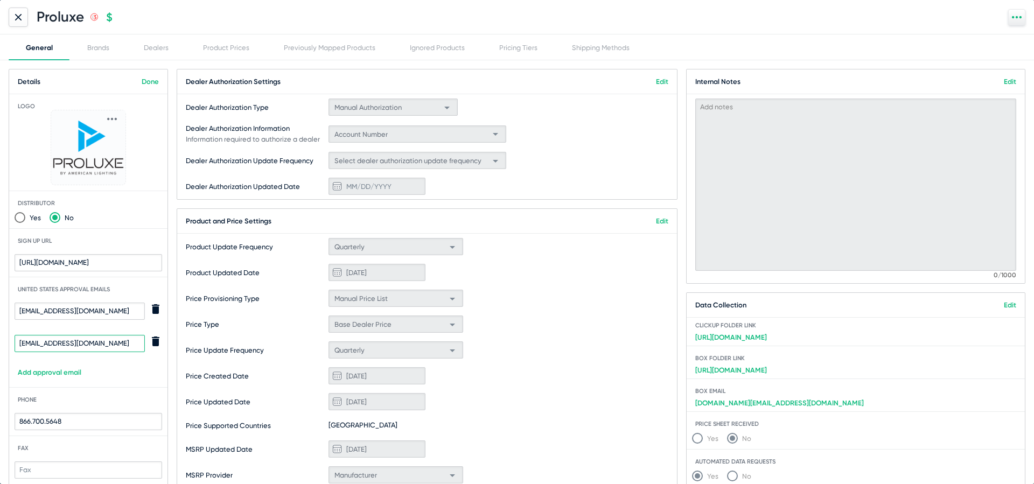
type input "[EMAIL_ADDRESS][DOMAIN_NAME]"
click at [123, 375] on link "Add approval email" at bounding box center [88, 373] width 158 height 8
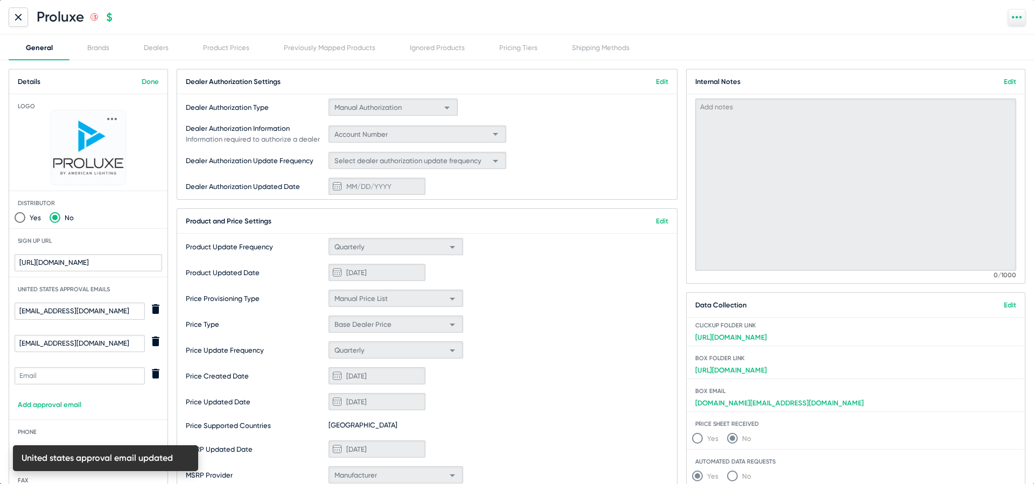
click at [157, 378] on icon "delete" at bounding box center [155, 373] width 13 height 13
click at [148, 80] on link "Done" at bounding box center [150, 82] width 17 height 8
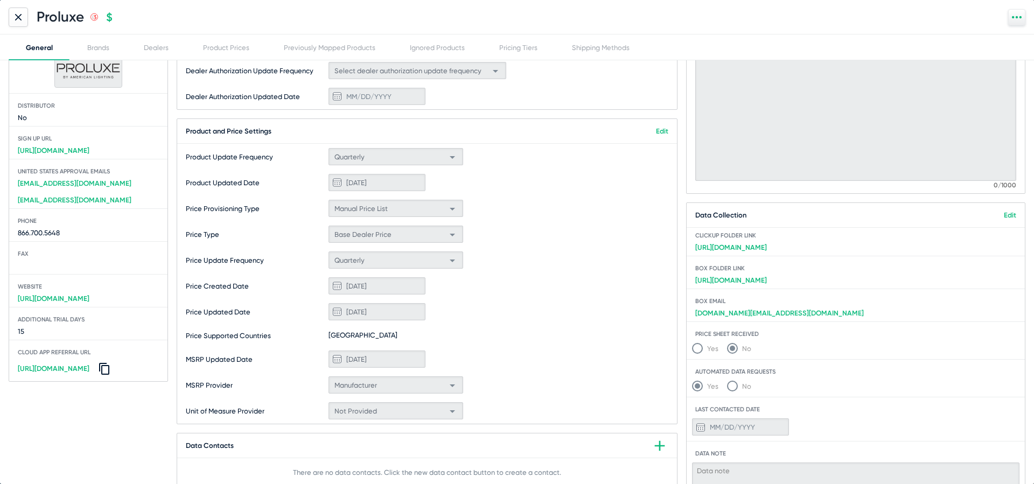
scroll to position [194, 0]
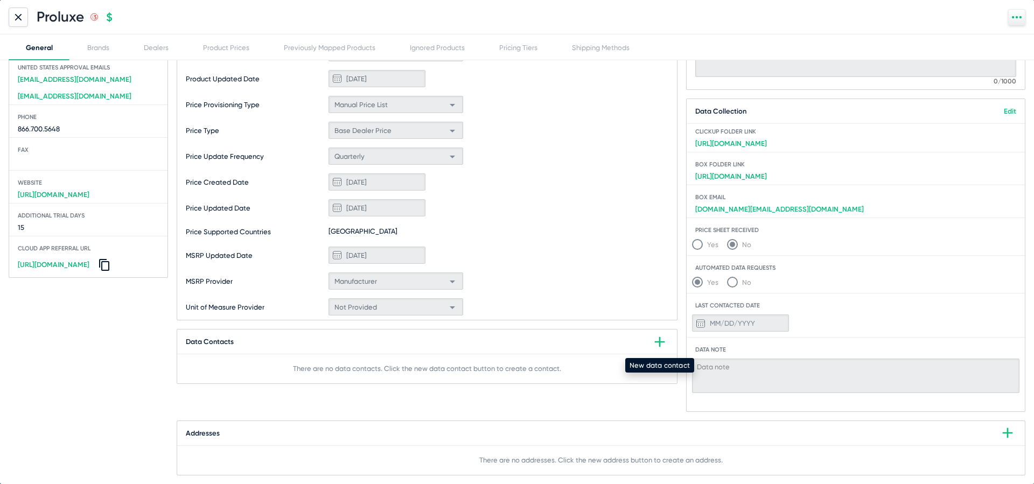
click at [653, 339] on icon at bounding box center [659, 341] width 17 height 17
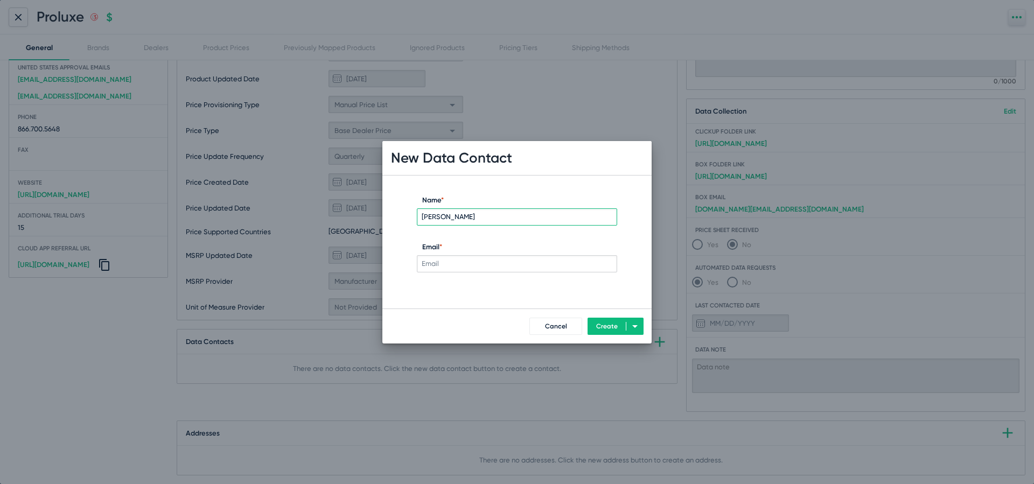
type input "[PERSON_NAME]"
type input "[EMAIL_ADDRESS][DOMAIN_NAME]"
click at [609, 331] on button "Create" at bounding box center [607, 326] width 39 height 17
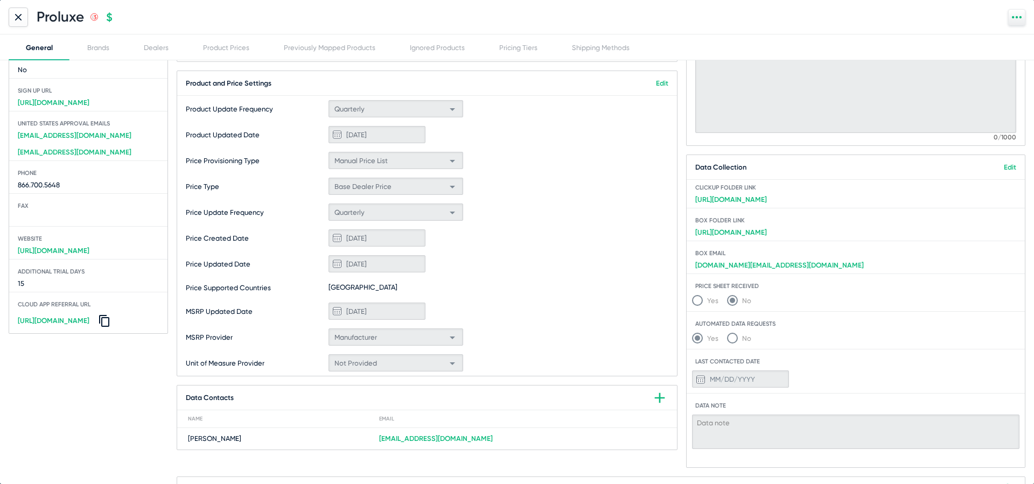
scroll to position [0, 0]
